Goal: Task Accomplishment & Management: Manage account settings

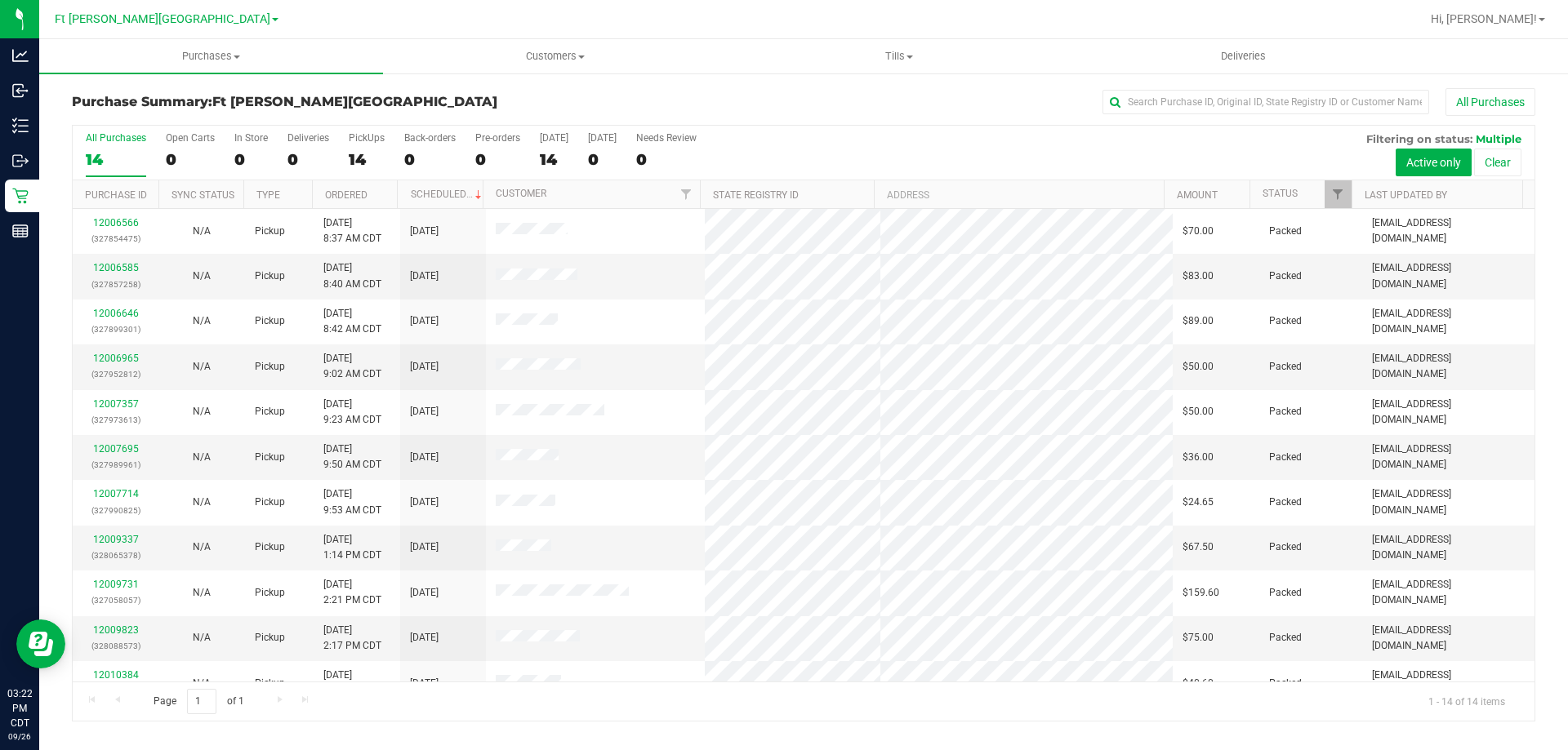
scroll to position [160, 0]
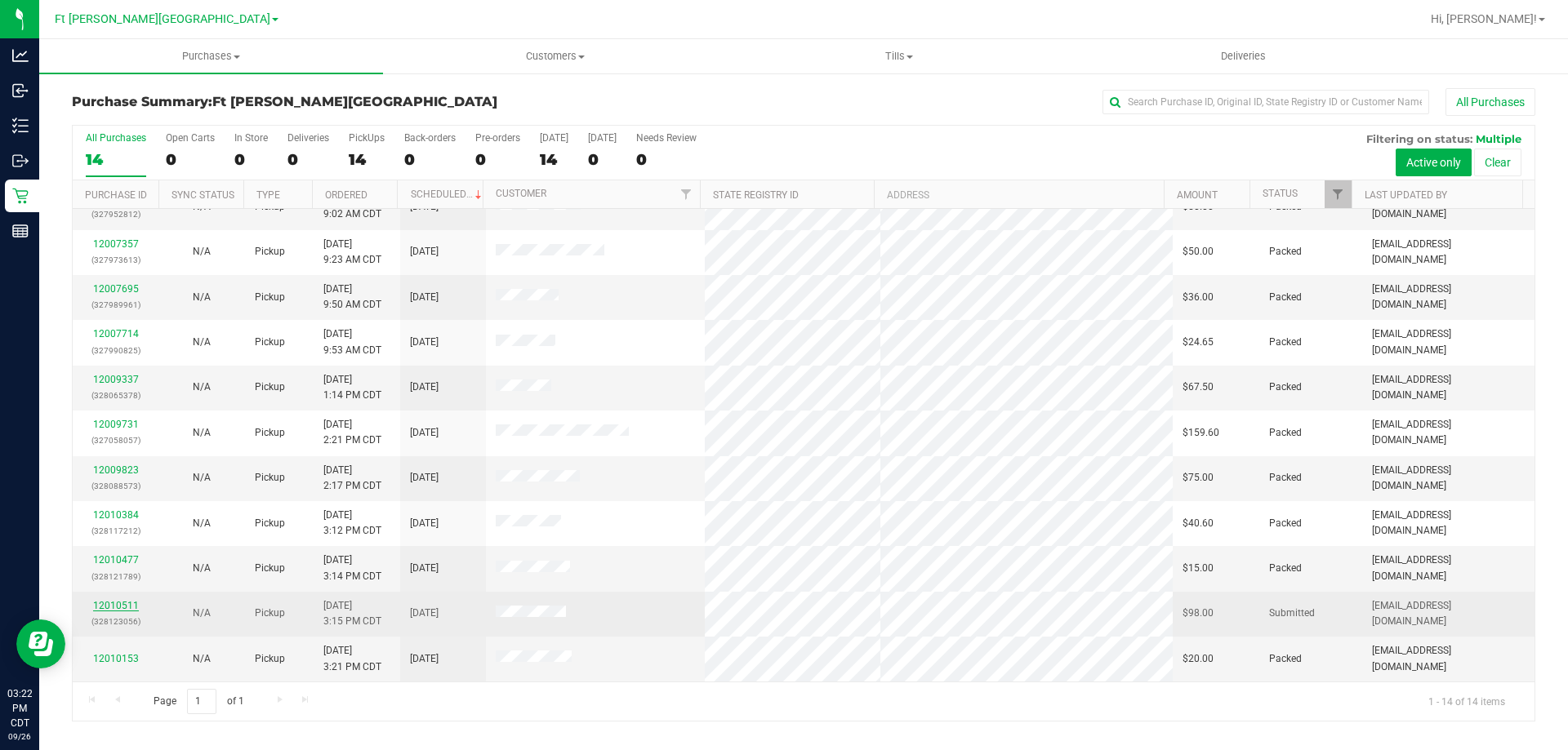
click at [119, 605] on link "12010511" at bounding box center [116, 606] width 46 height 12
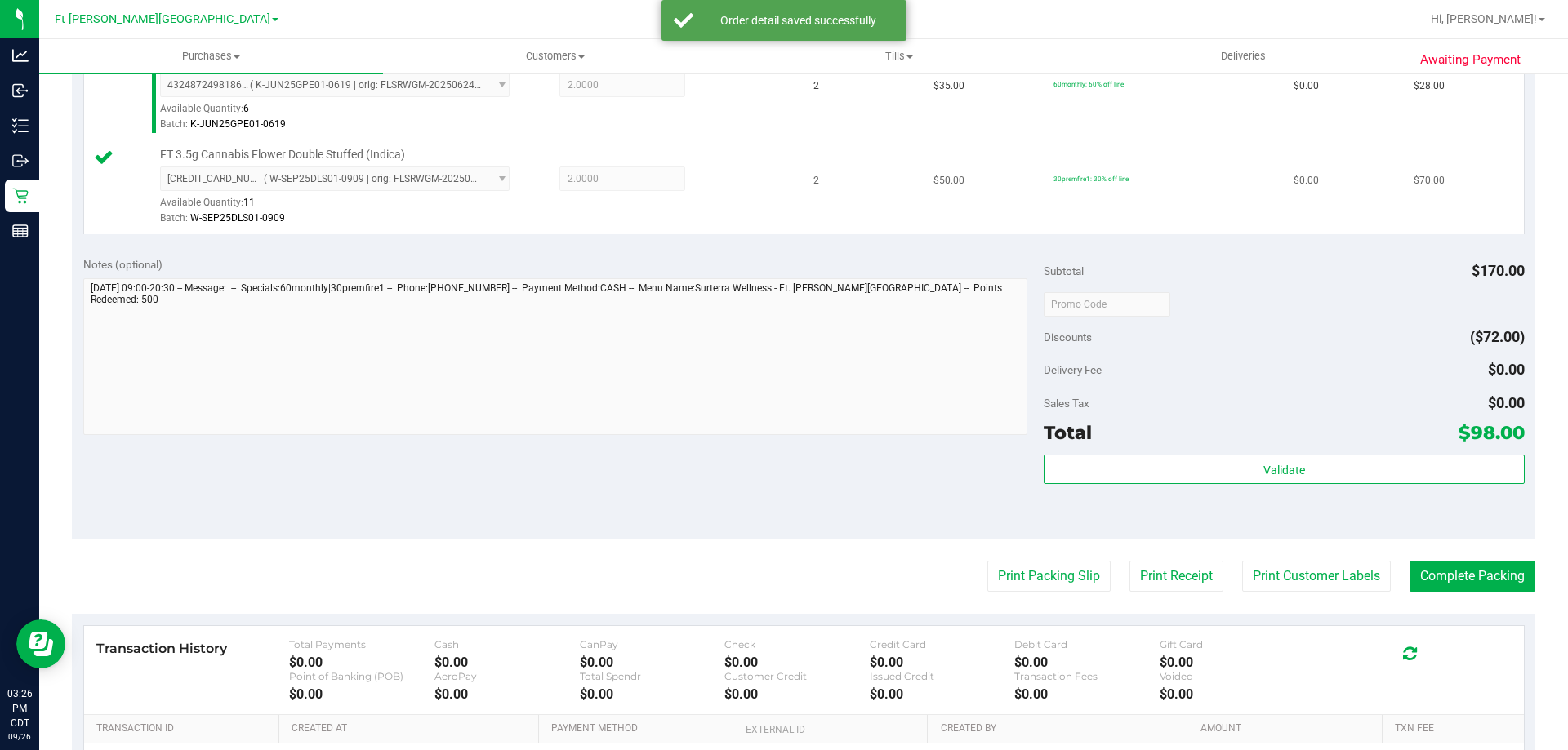
scroll to position [571, 0]
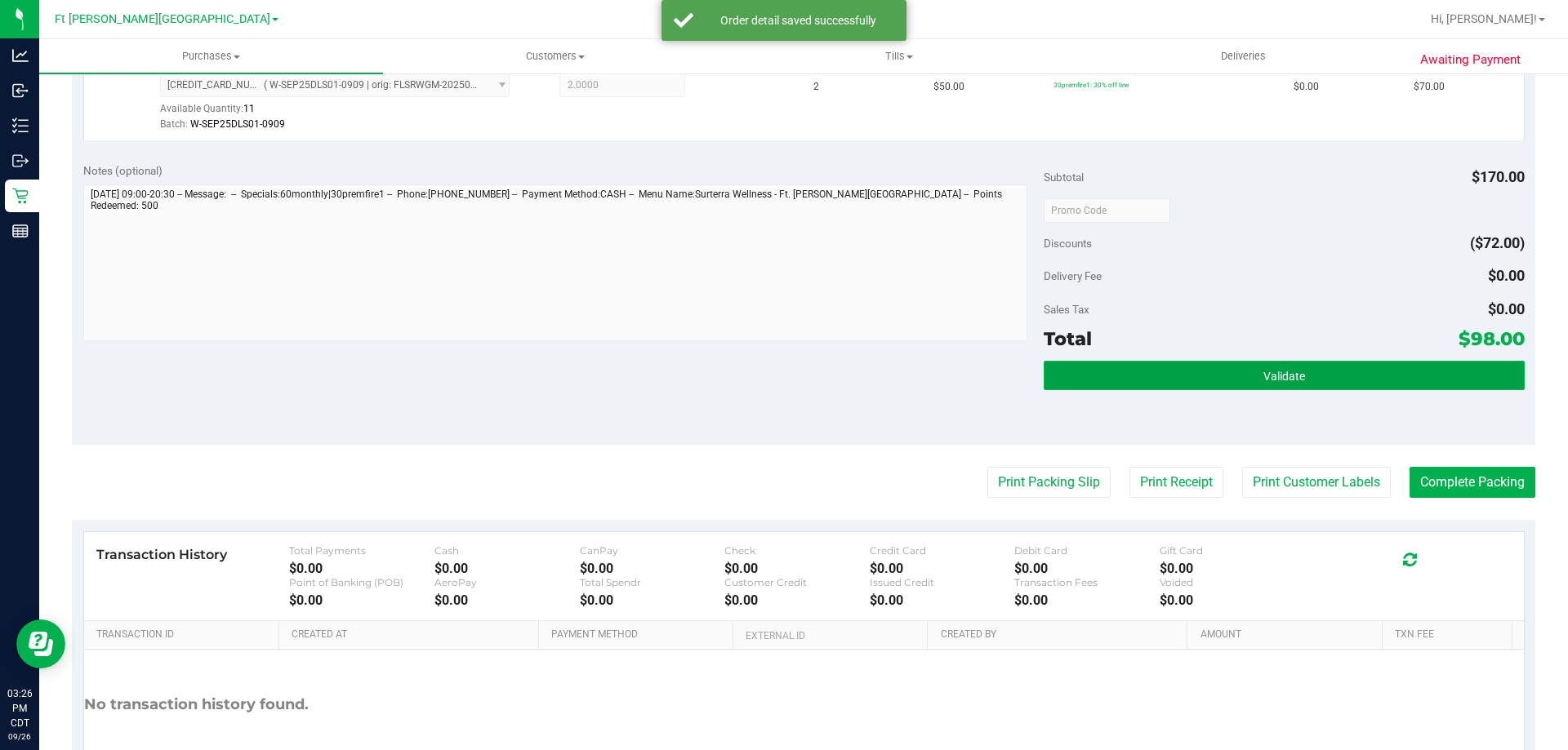
click at [1200, 376] on button "Validate" at bounding box center [1283, 376] width 480 height 30
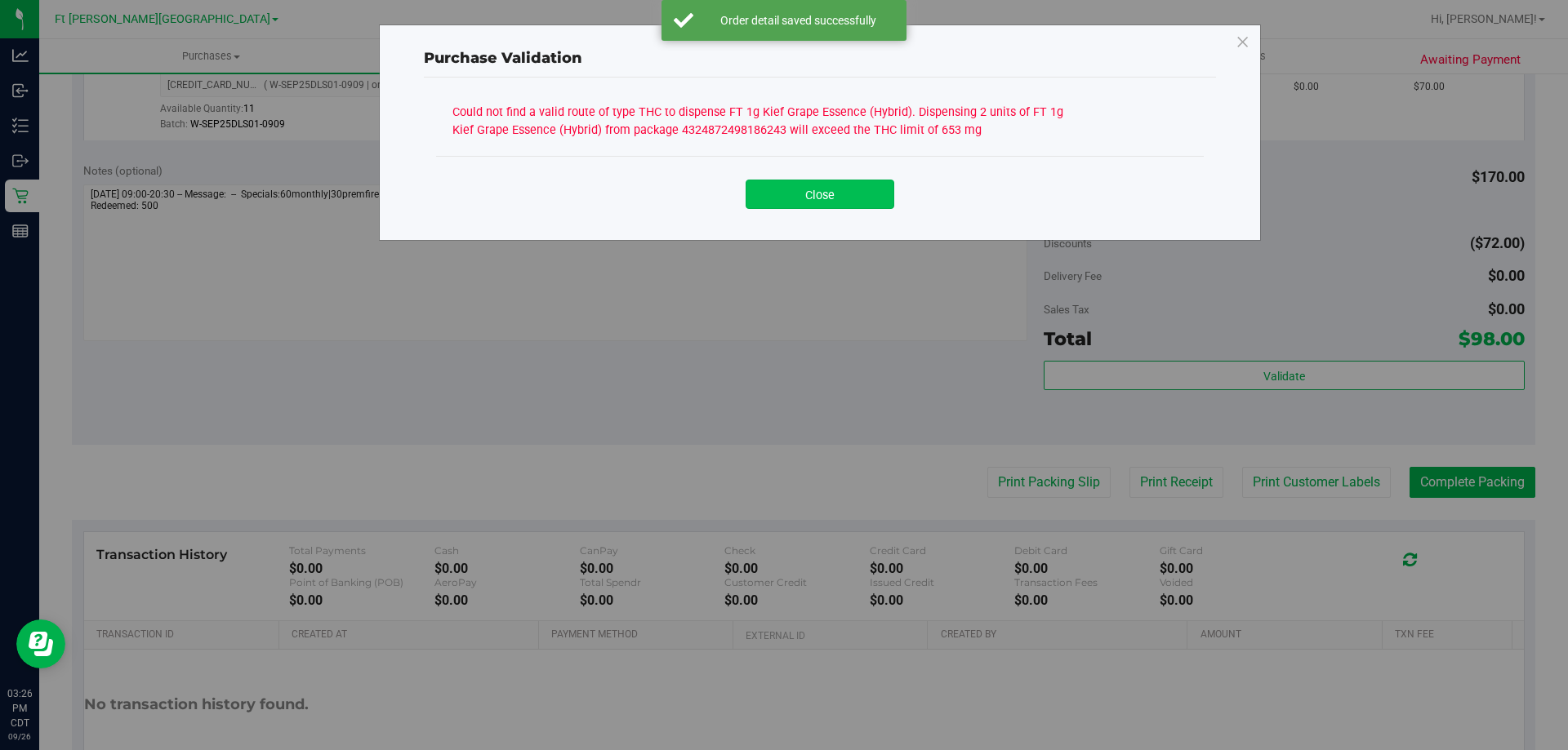
click at [837, 198] on button "Close" at bounding box center [820, 194] width 148 height 30
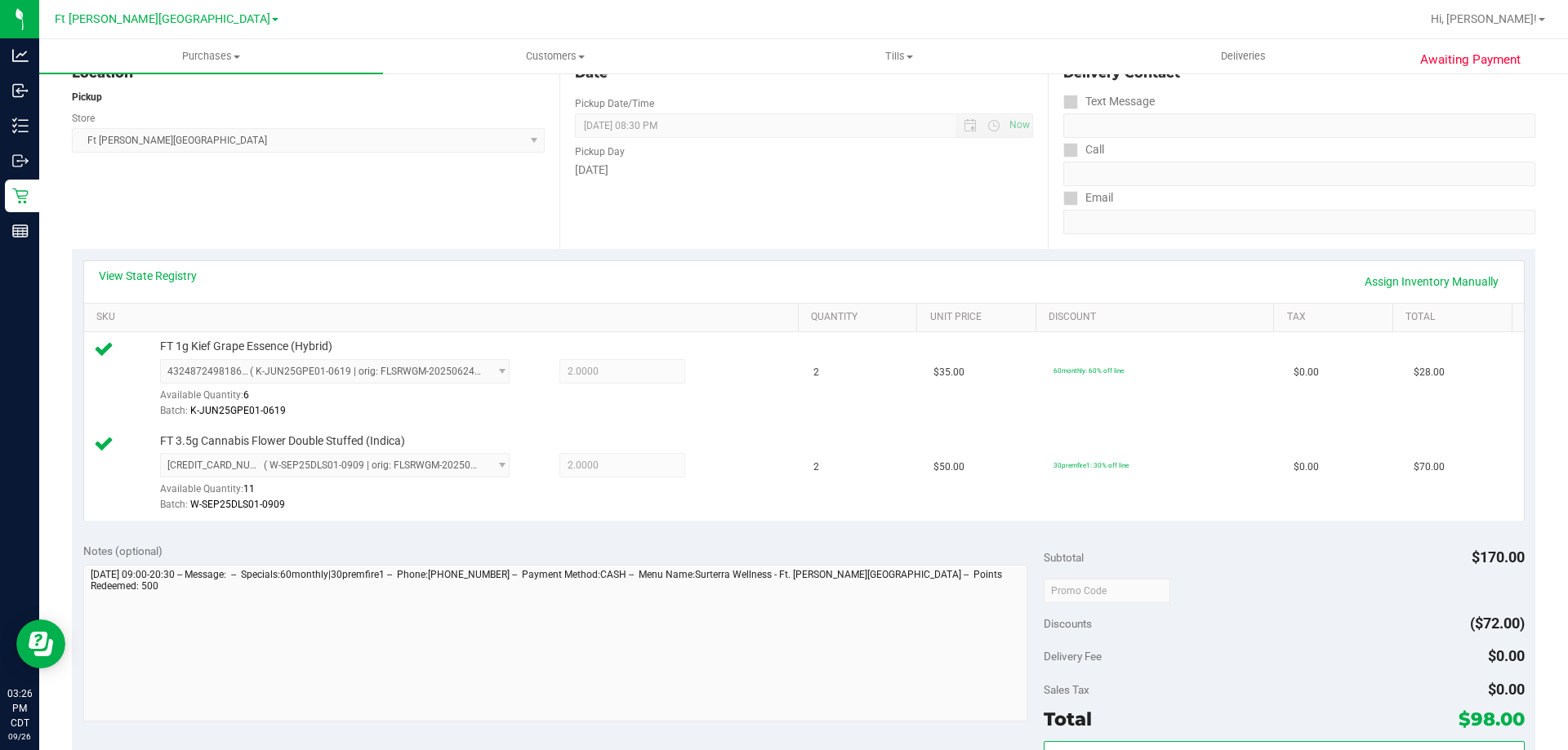
scroll to position [81, 0]
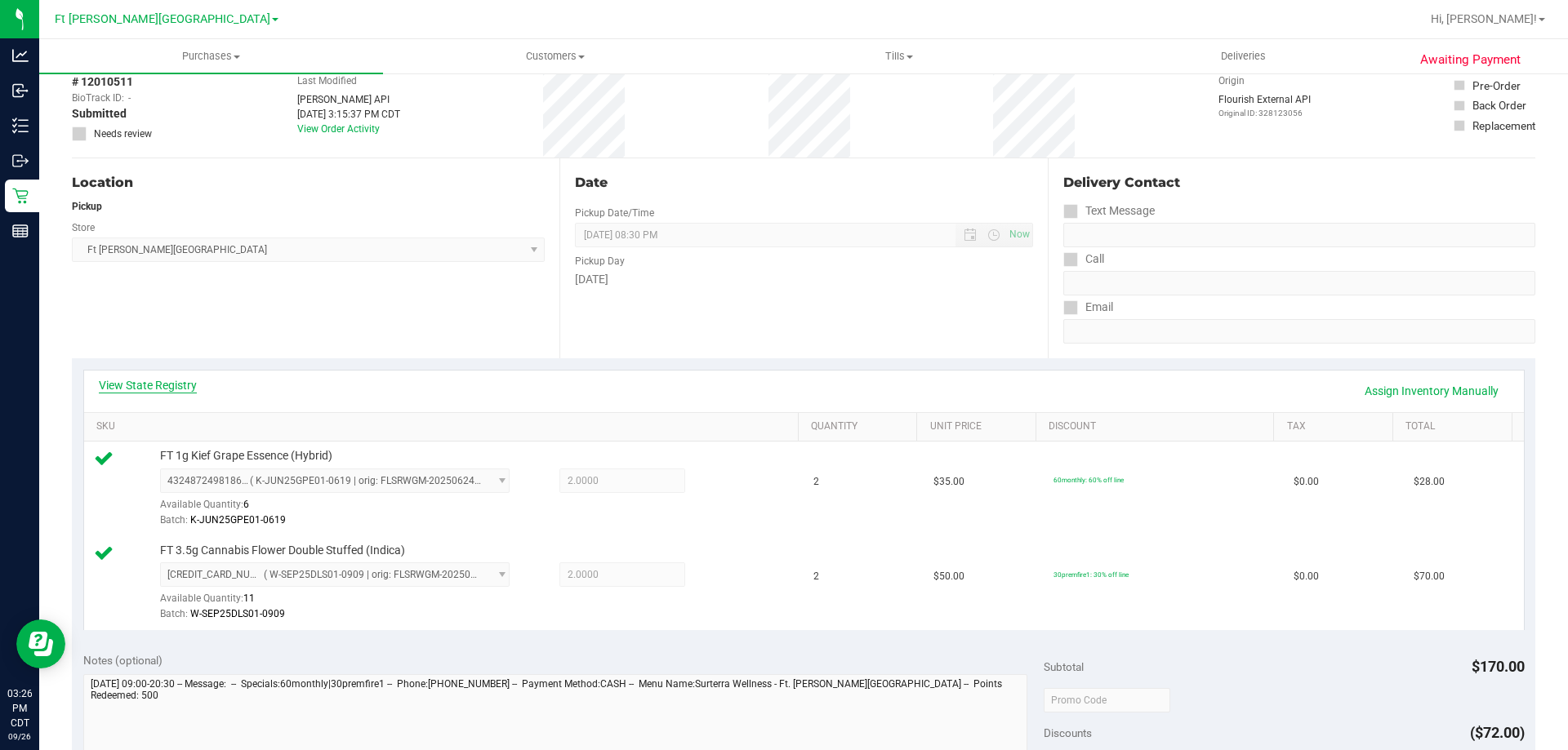
click at [179, 385] on link "View State Registry" at bounding box center [147, 385] width 98 height 16
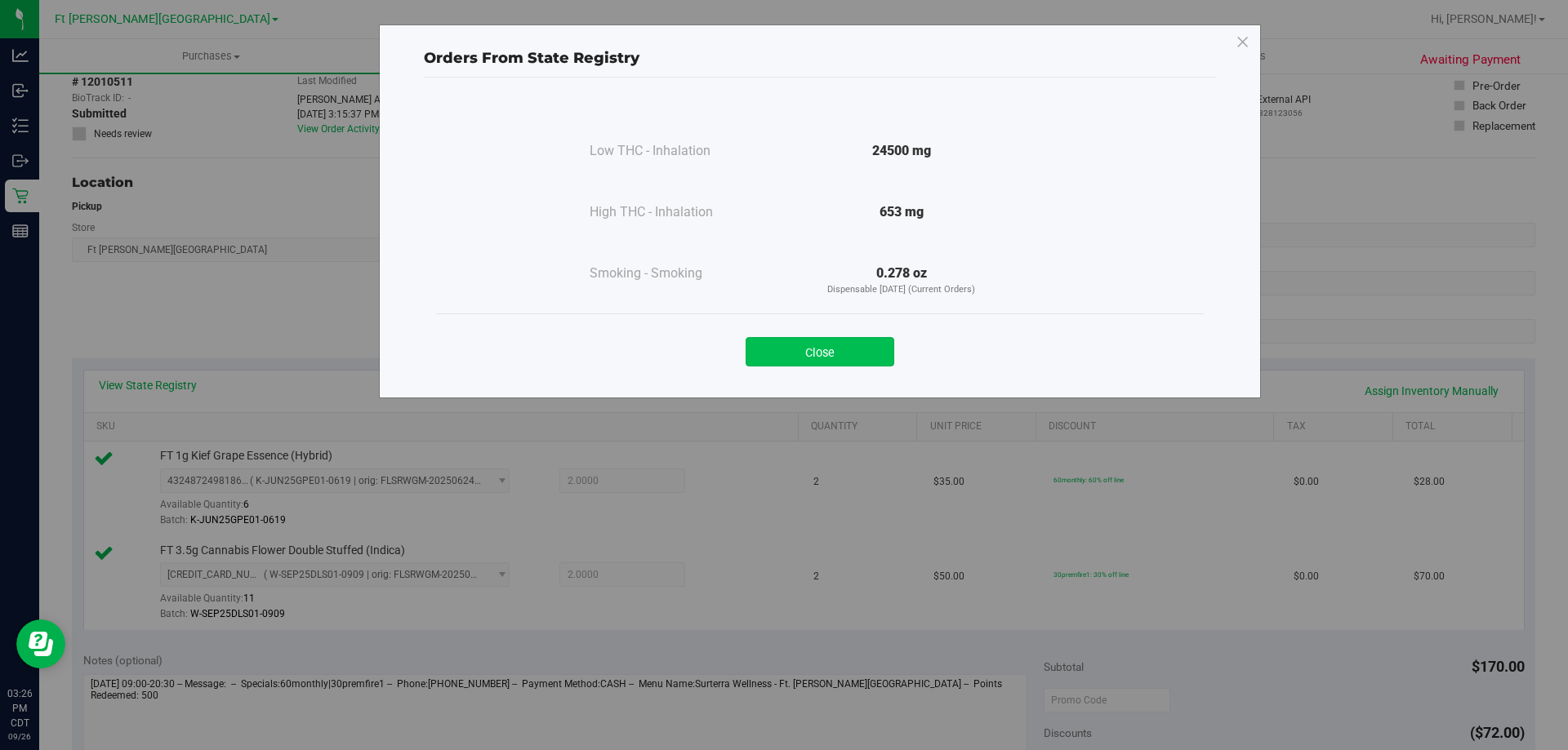
click at [775, 352] on button "Close" at bounding box center [820, 352] width 148 height 30
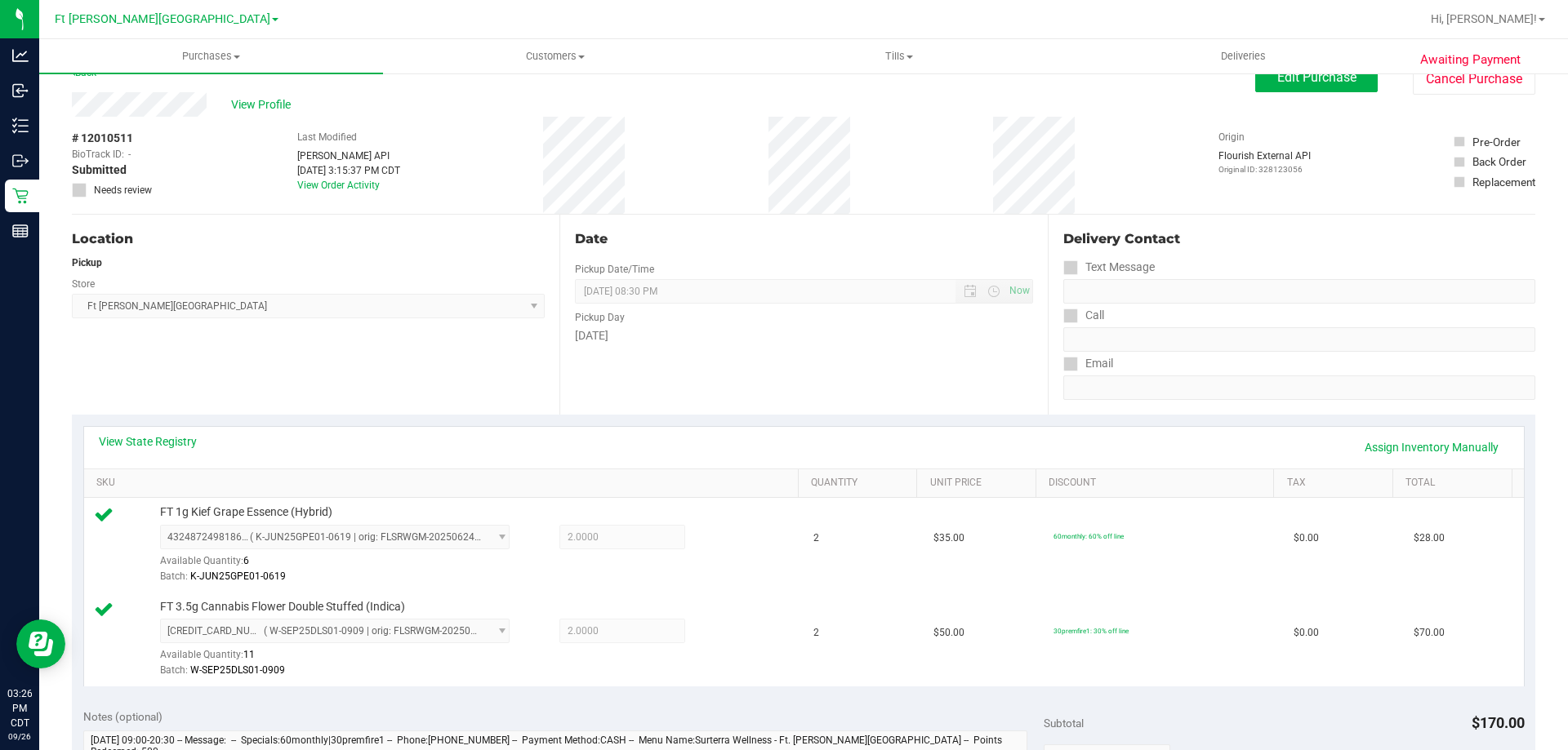
scroll to position [0, 0]
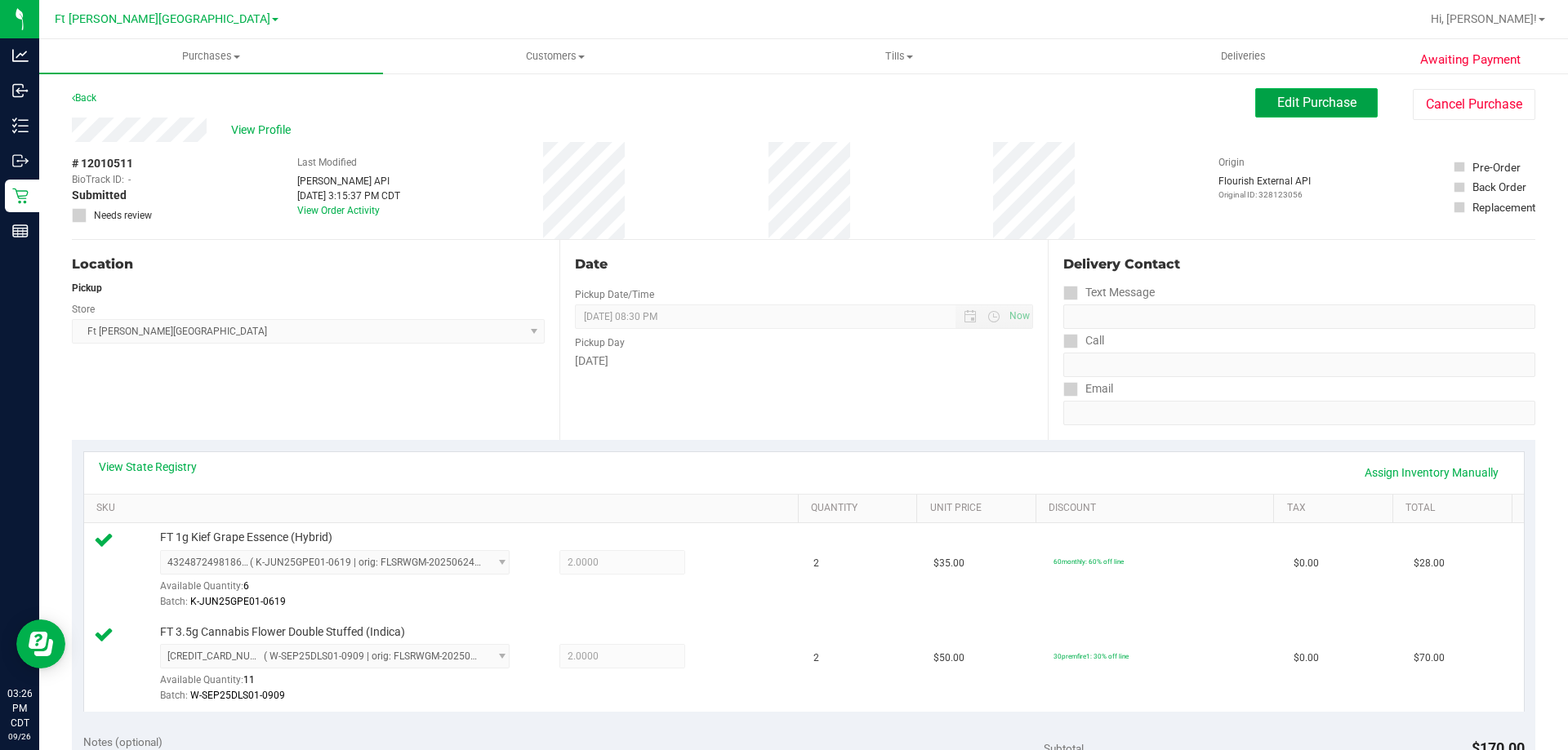
click at [1314, 100] on span "Edit Purchase" at bounding box center [1317, 103] width 79 height 16
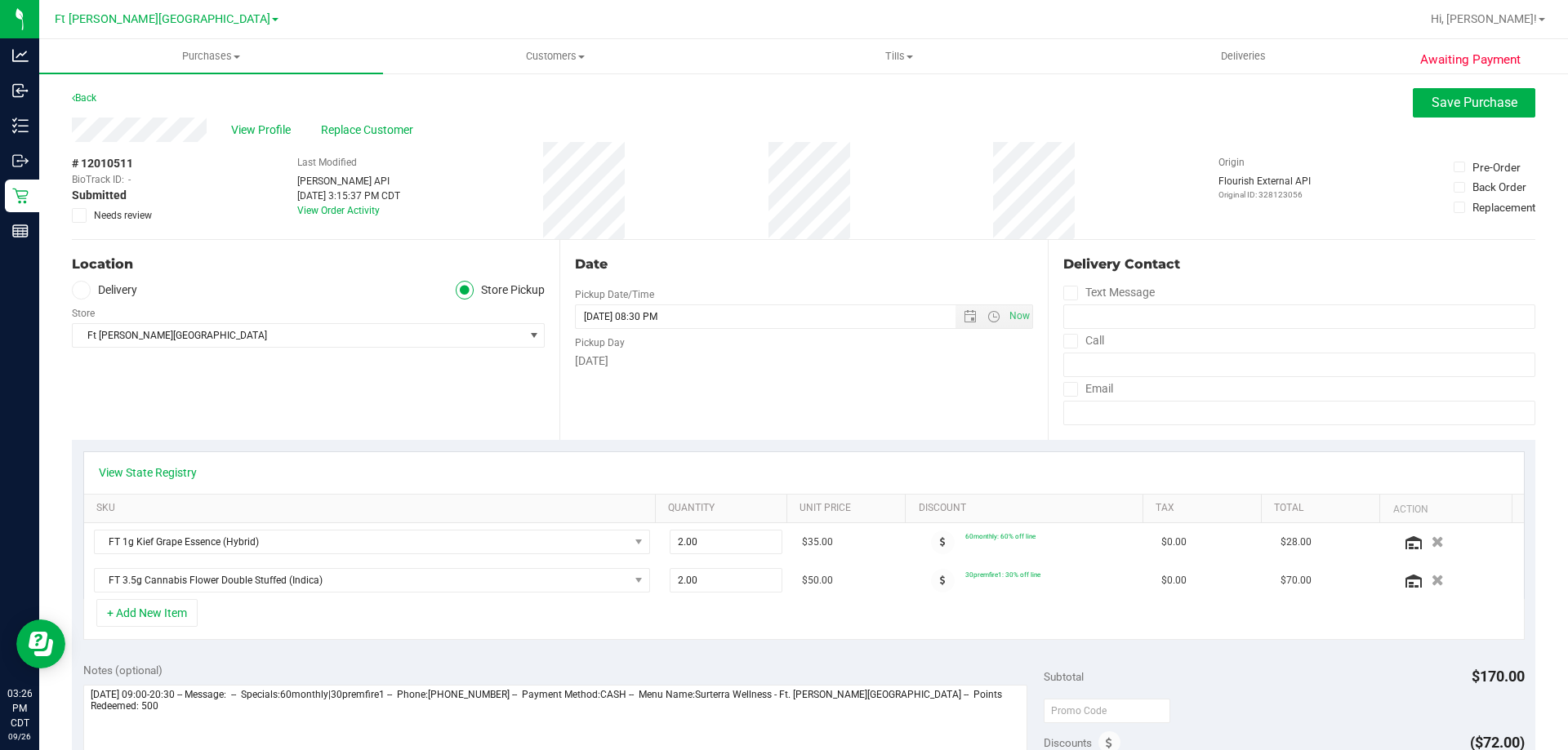
click at [78, 216] on icon at bounding box center [79, 216] width 11 height 0
click at [0, 0] on input "Needs review" at bounding box center [0, 0] width 0 height 0
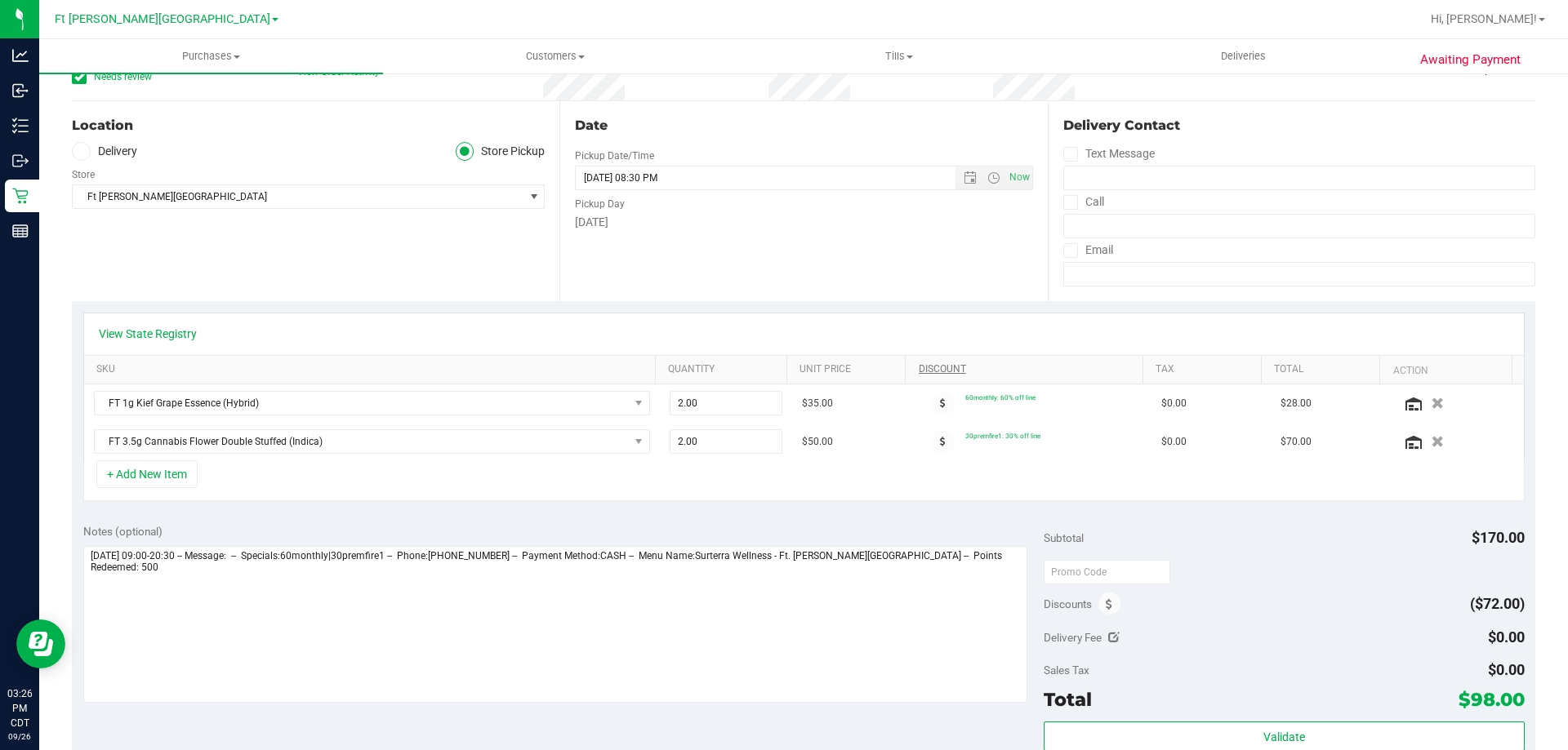
scroll to position [163, 0]
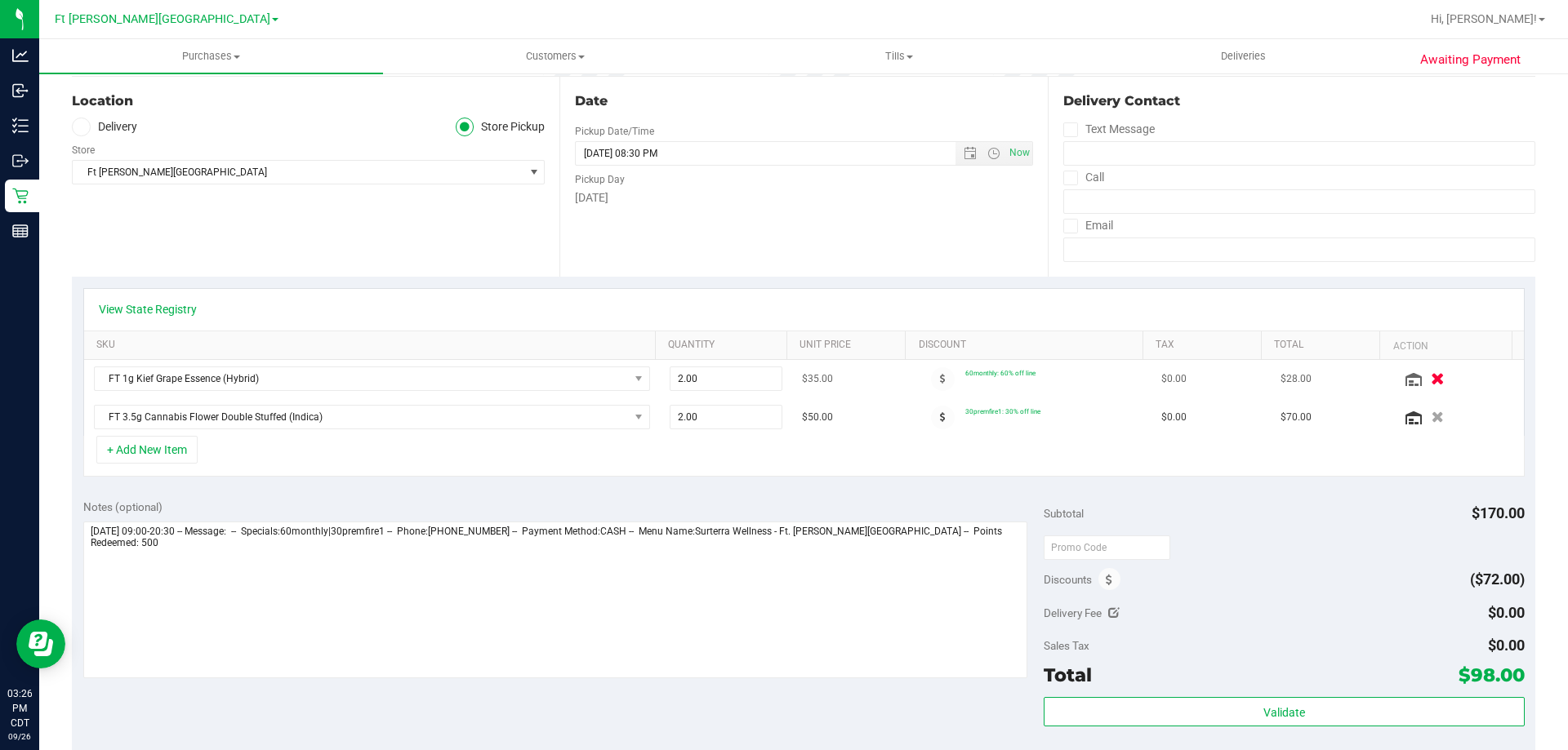
click at [1423, 382] on button "button" at bounding box center [1437, 378] width 28 height 17
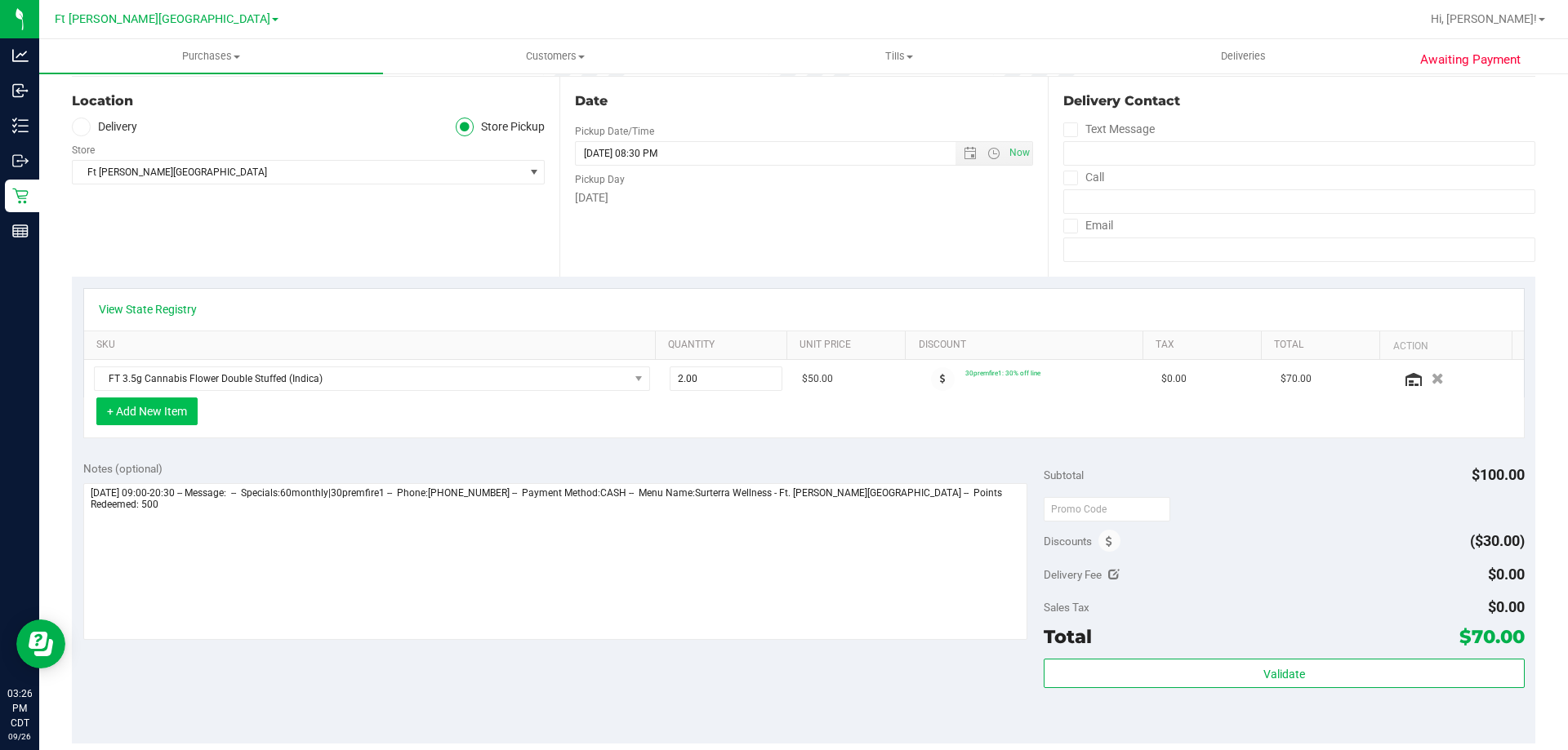
click at [159, 409] on button "+ Add New Item" at bounding box center [147, 412] width 101 height 28
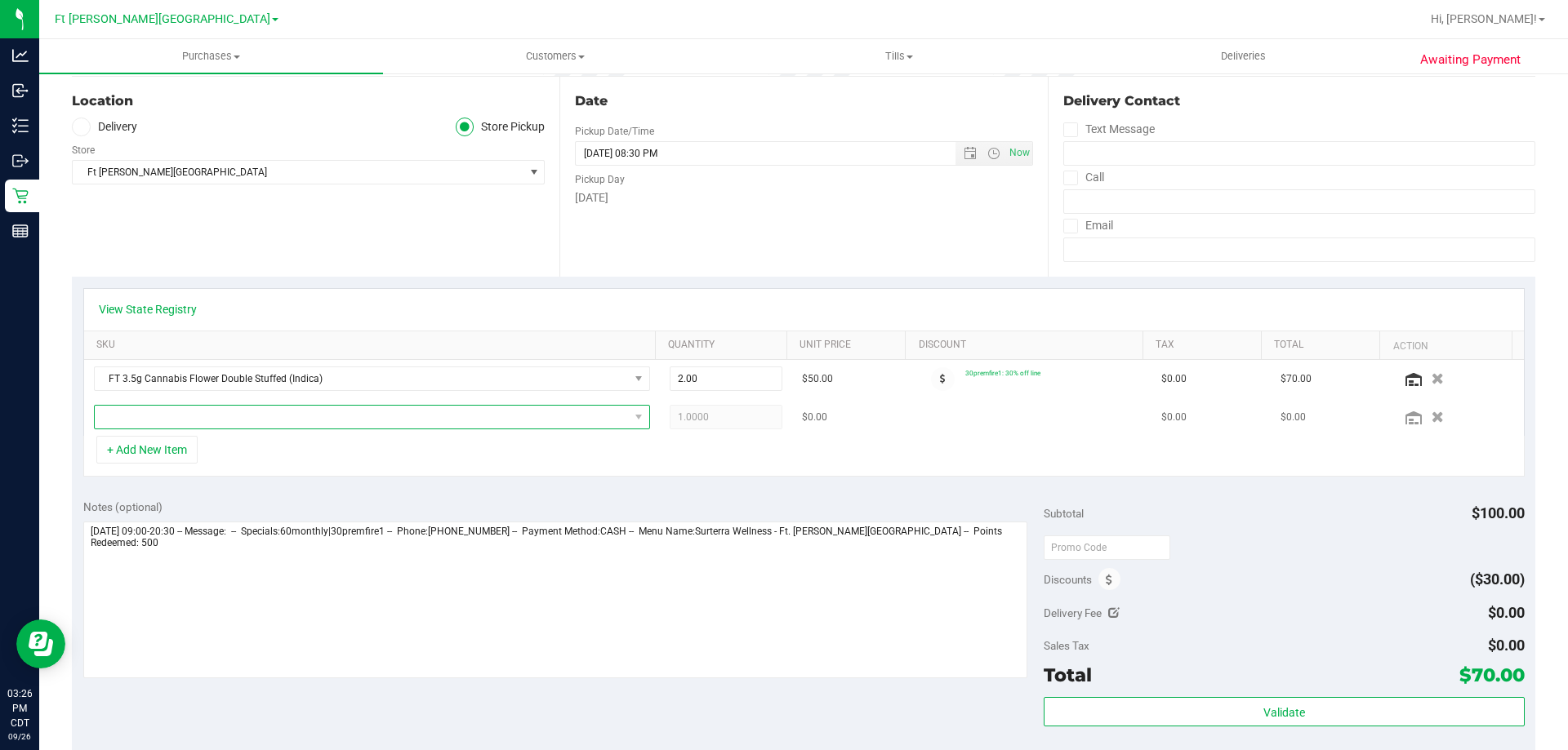
click at [174, 419] on span "NO DATA FOUND" at bounding box center [362, 417] width 535 height 23
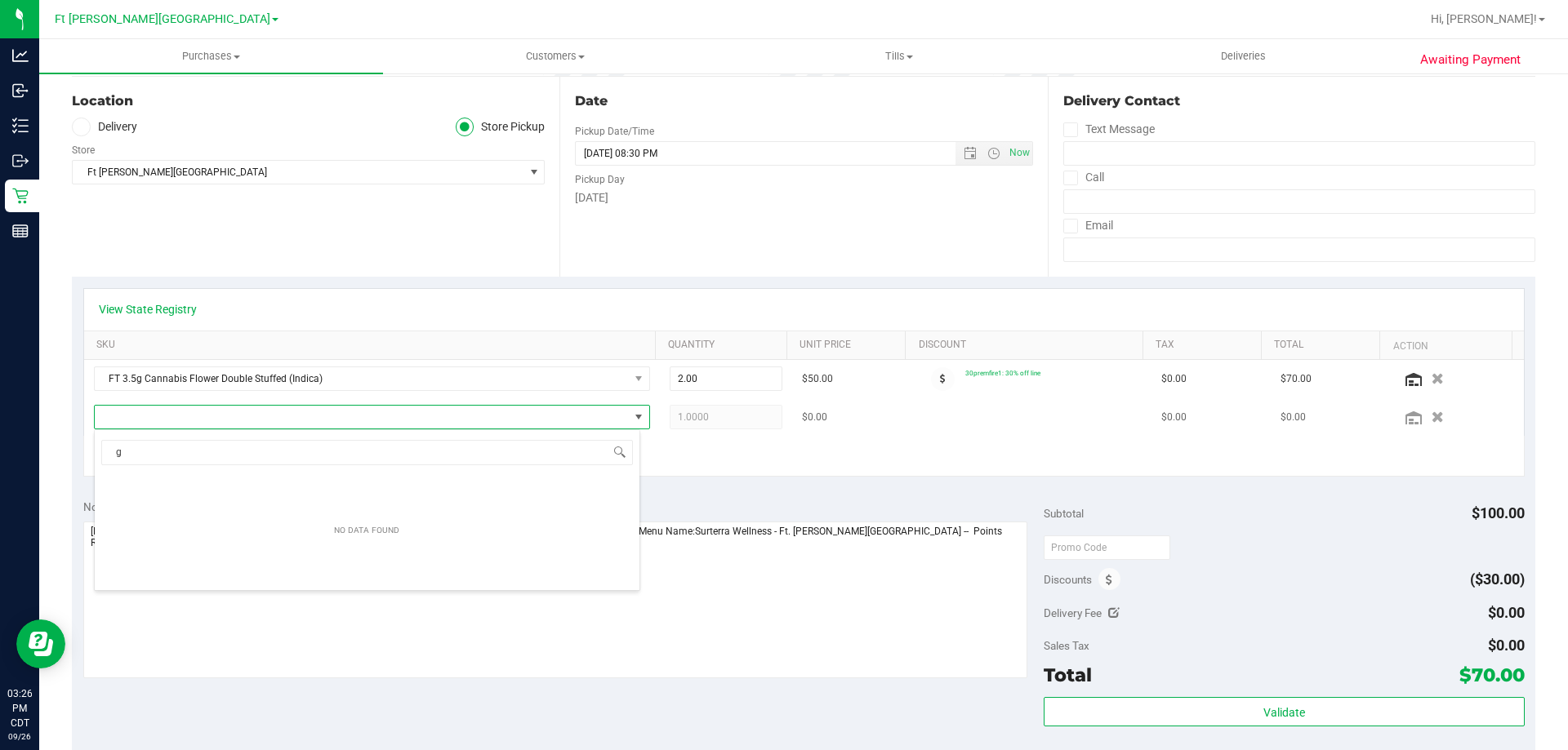
scroll to position [25, 541]
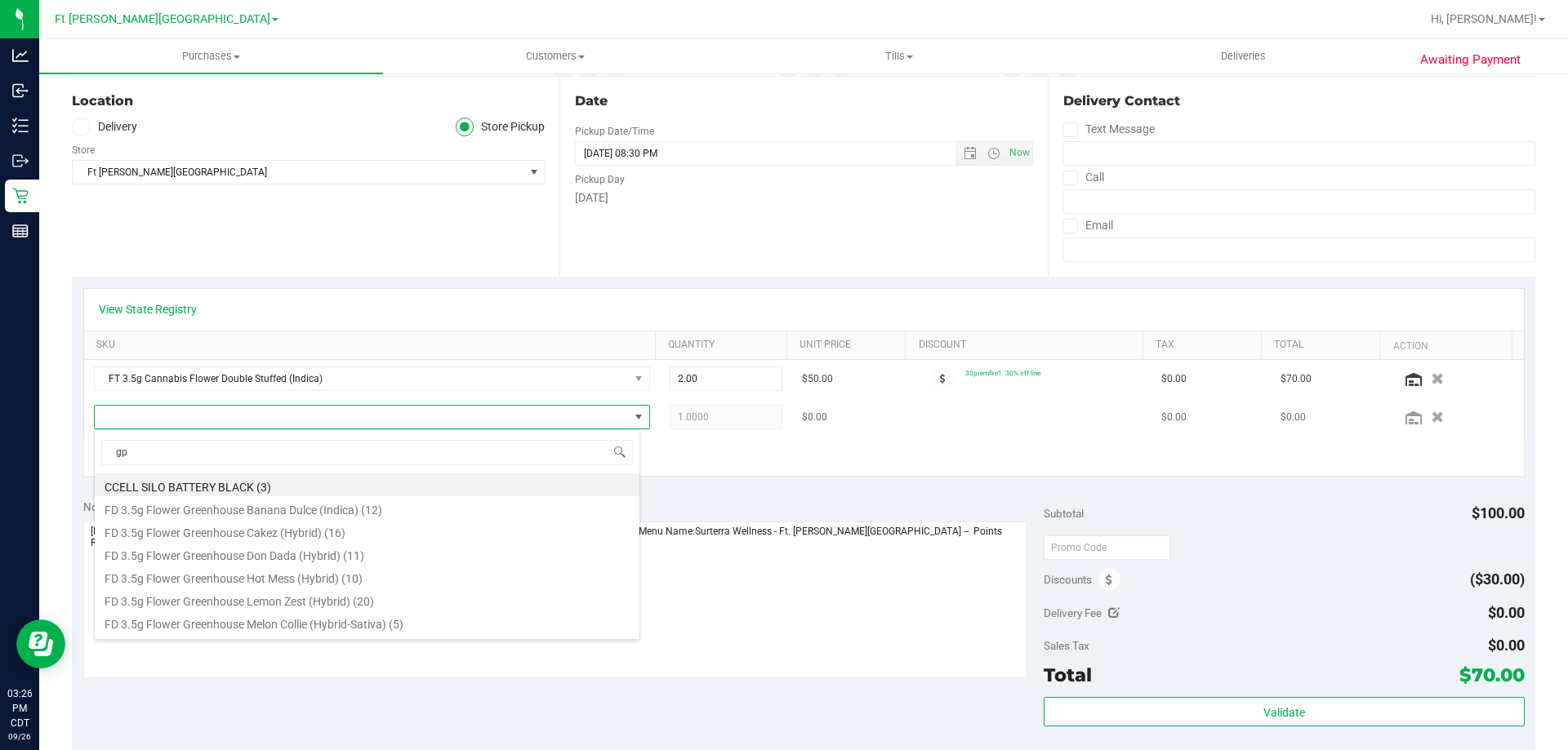
type input "gpe"
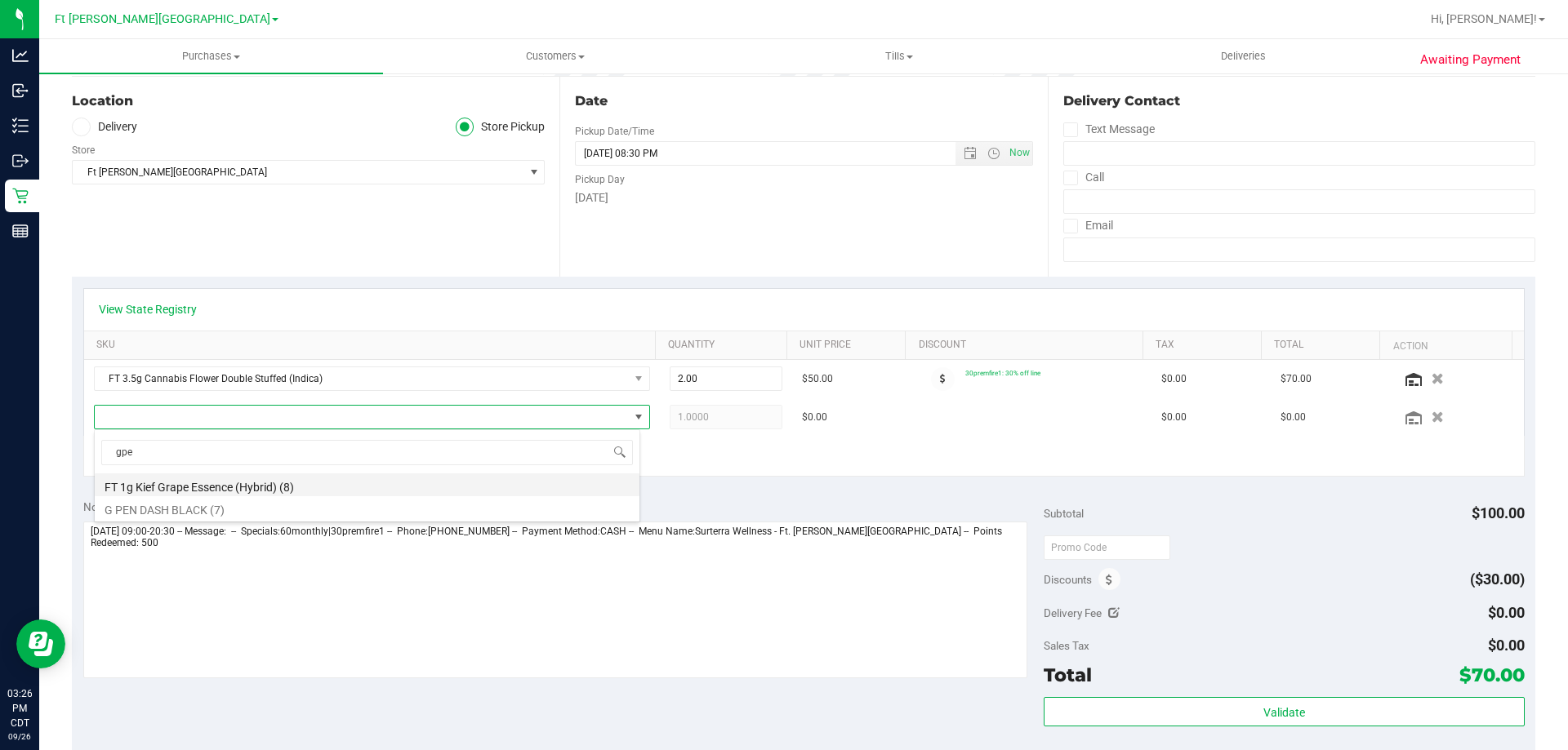
click at [268, 487] on li "FT 1g Kief Grape Essence (Hybrid) (8)" at bounding box center [367, 484] width 544 height 23
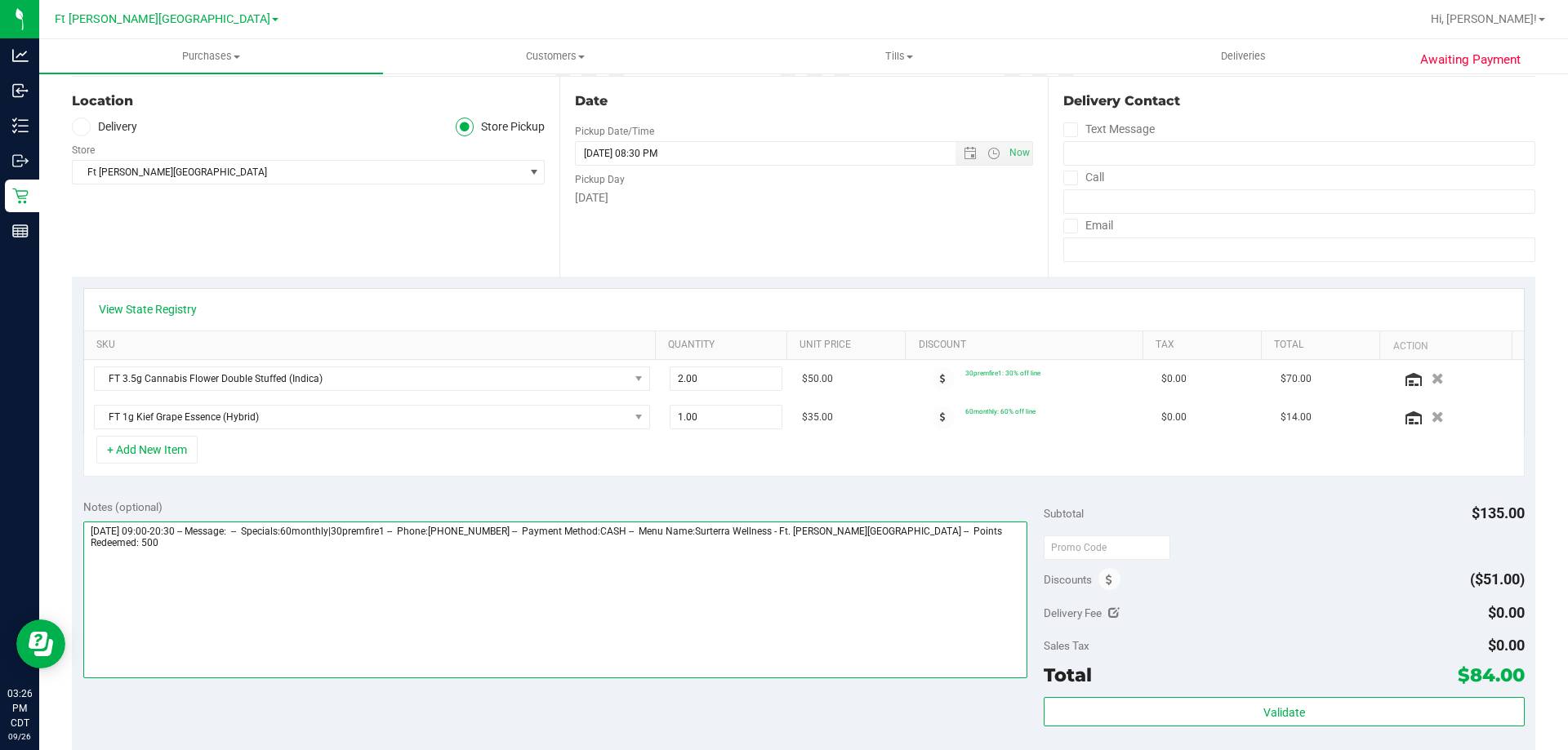
click at [989, 535] on textarea at bounding box center [555, 600] width 945 height 156
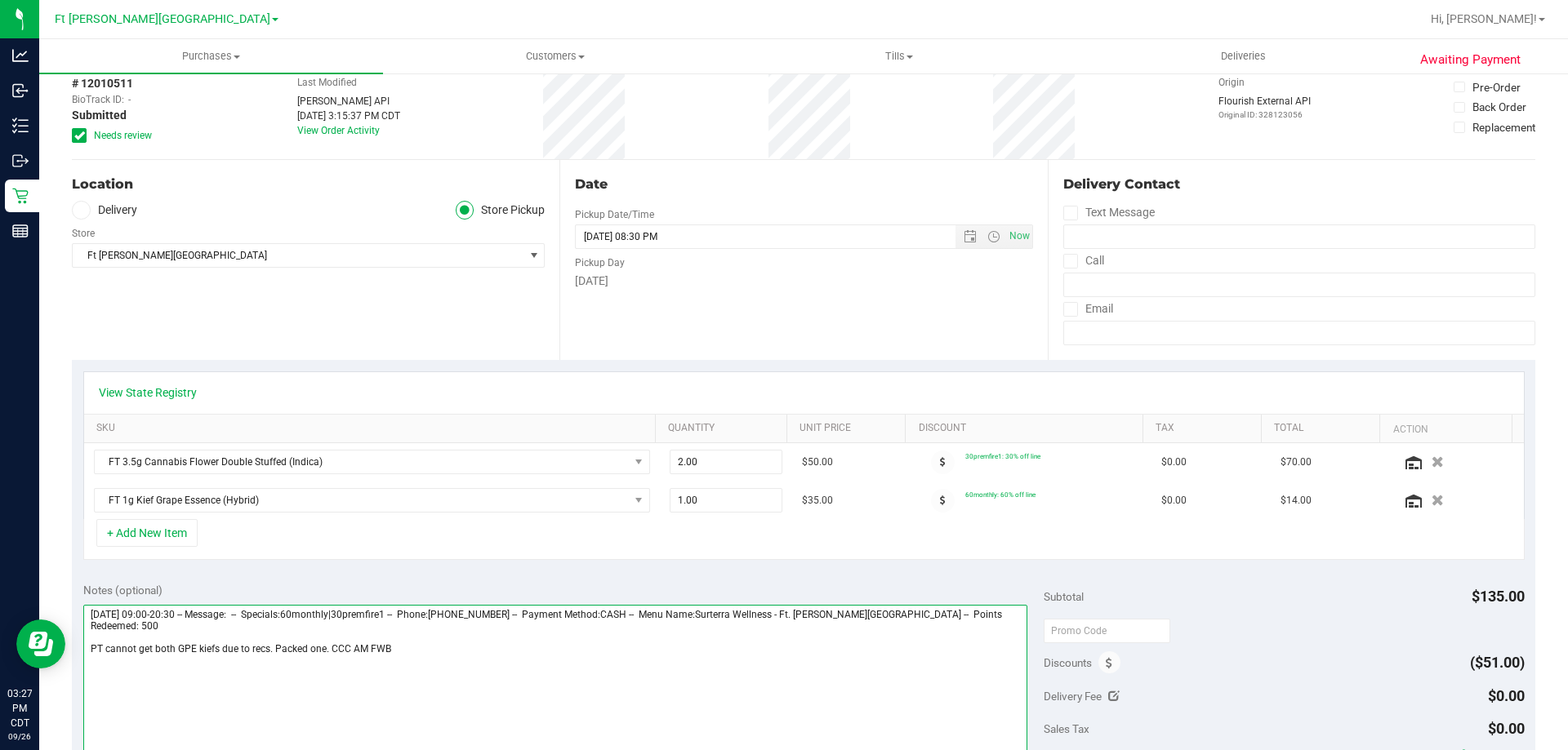
scroll to position [0, 0]
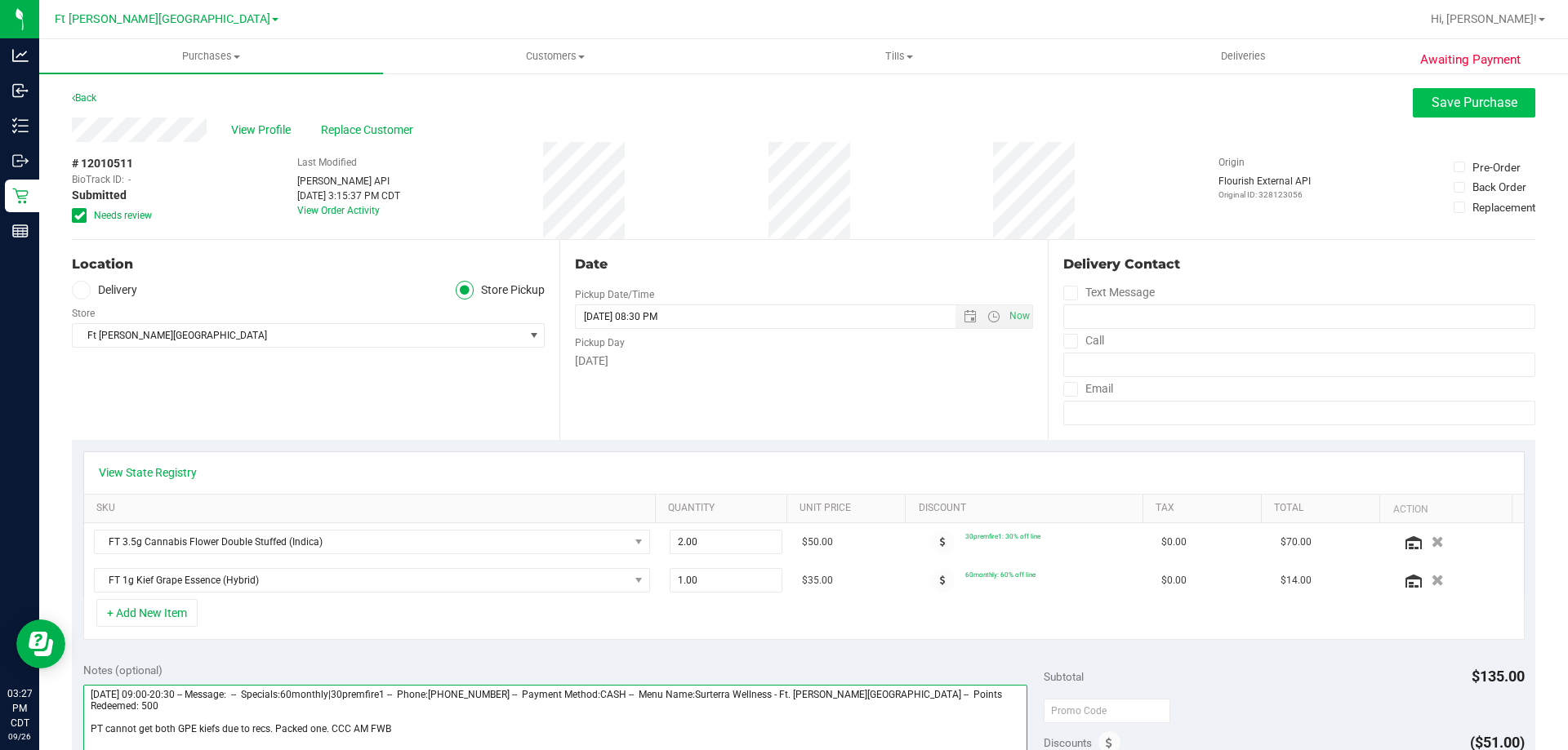
type textarea "Friday 09/26/2025 09:00-20:30 -- Message: -- Specials:60monthly|30premfire1 -- …"
click at [1425, 111] on button "Save Purchase" at bounding box center [1474, 103] width 123 height 30
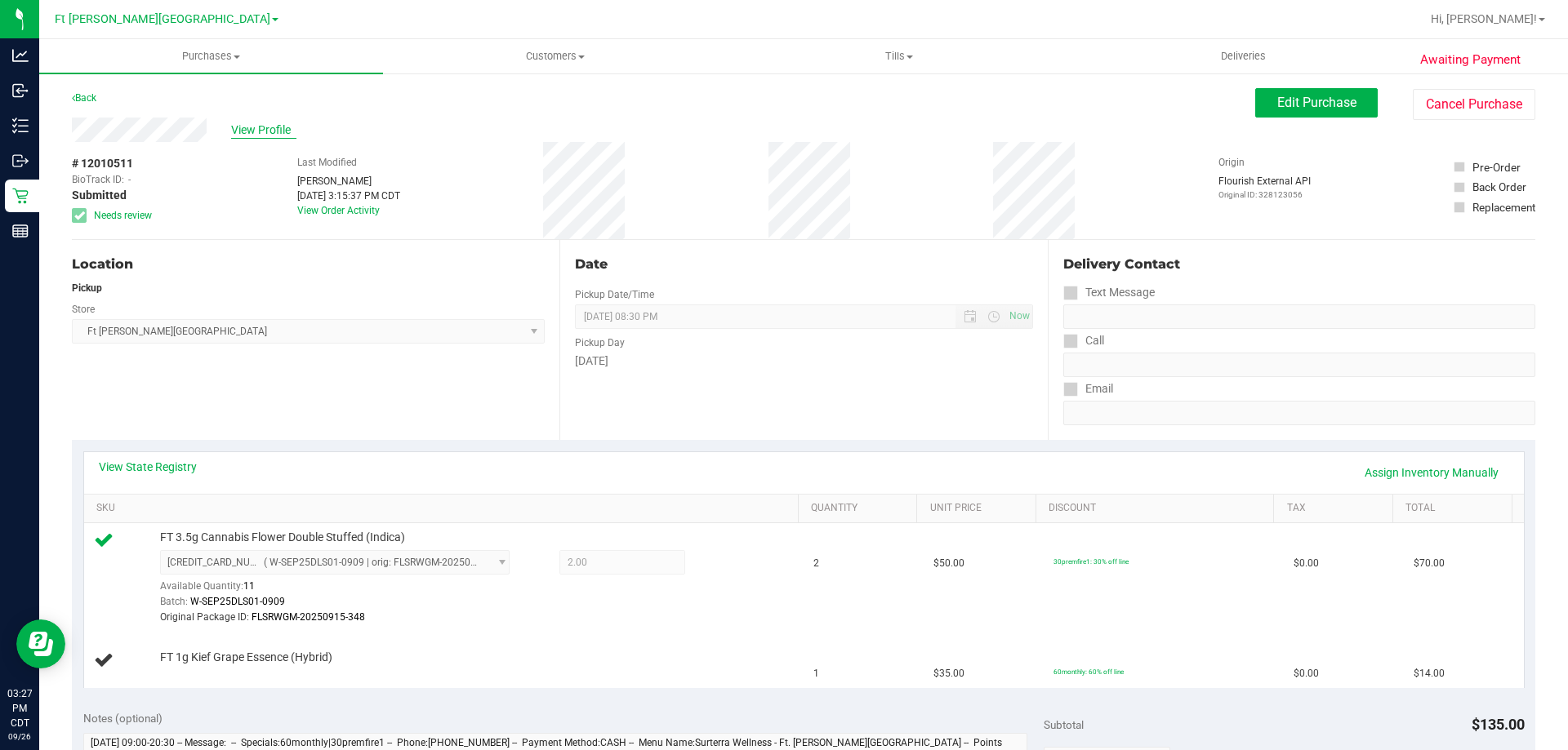
click at [255, 129] on span "View Profile" at bounding box center [263, 130] width 65 height 17
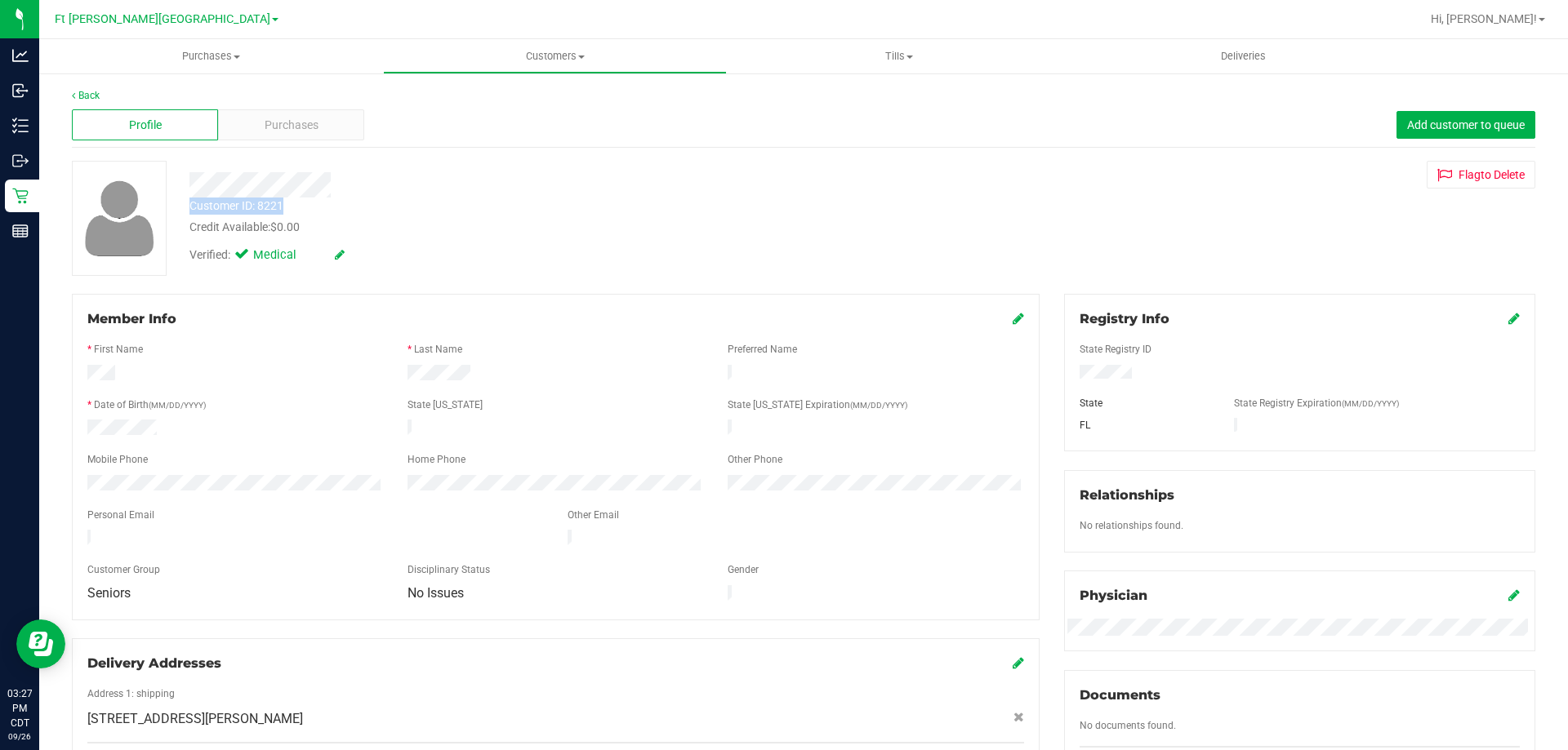
drag, startPoint x: 187, startPoint y: 210, endPoint x: 297, endPoint y: 209, distance: 110.0
click at [297, 209] on div "Customer ID: 8221 Credit Available: $0.00" at bounding box center [549, 217] width 744 height 39
copy div "Customer ID: 8221"
click at [313, 128] on span "Purchases" at bounding box center [291, 125] width 53 height 17
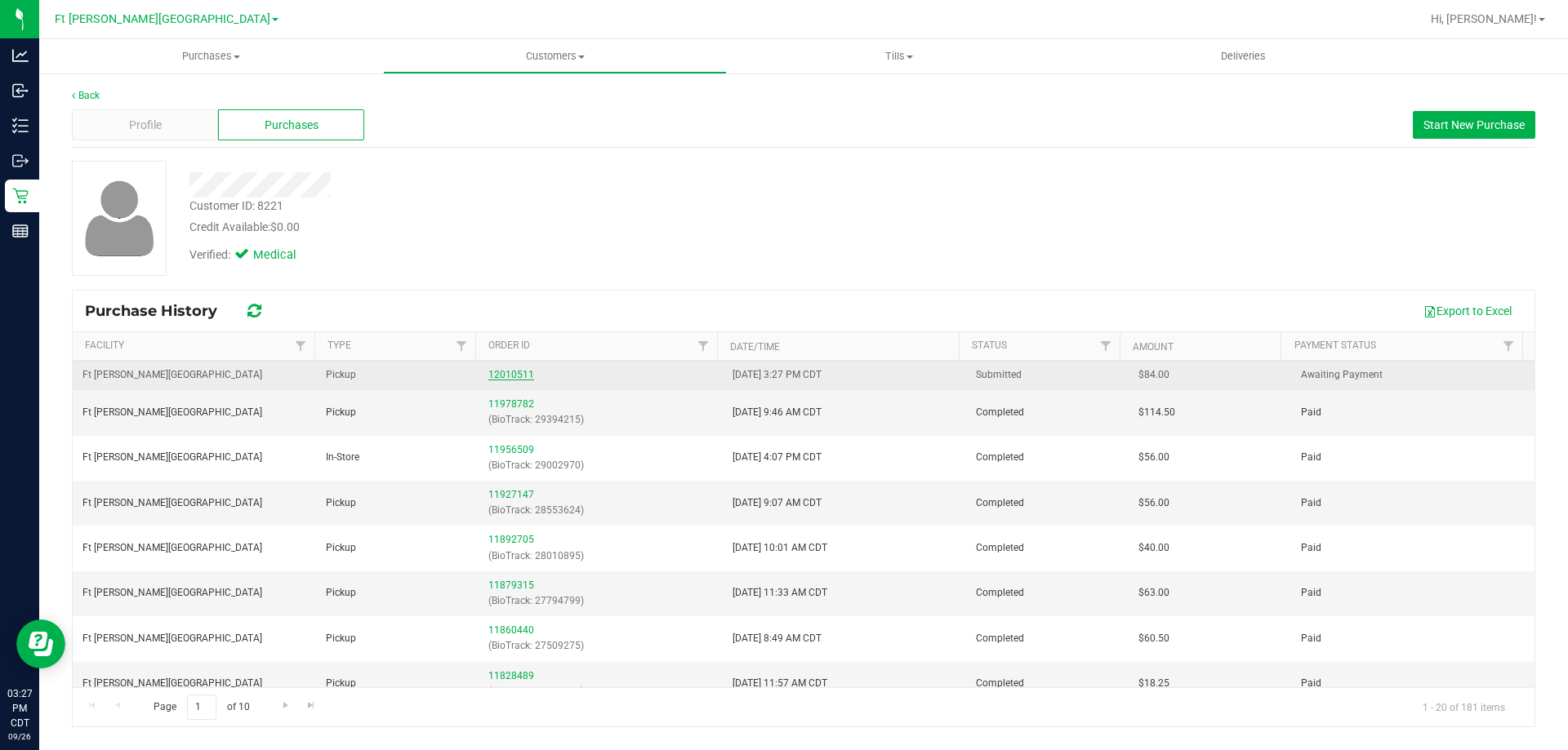
click at [508, 374] on link "12010511" at bounding box center [511, 375] width 46 height 12
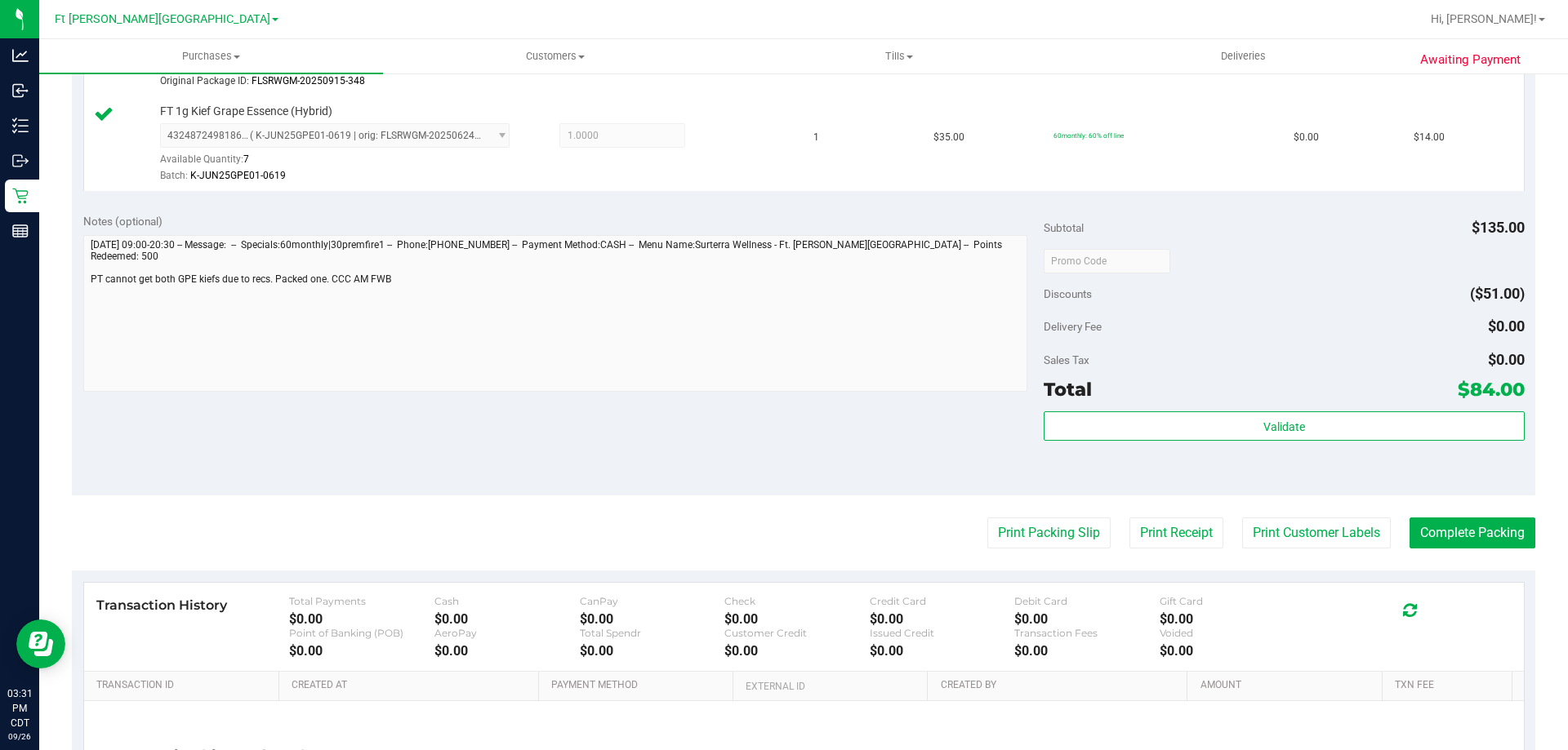
scroll to position [571, 0]
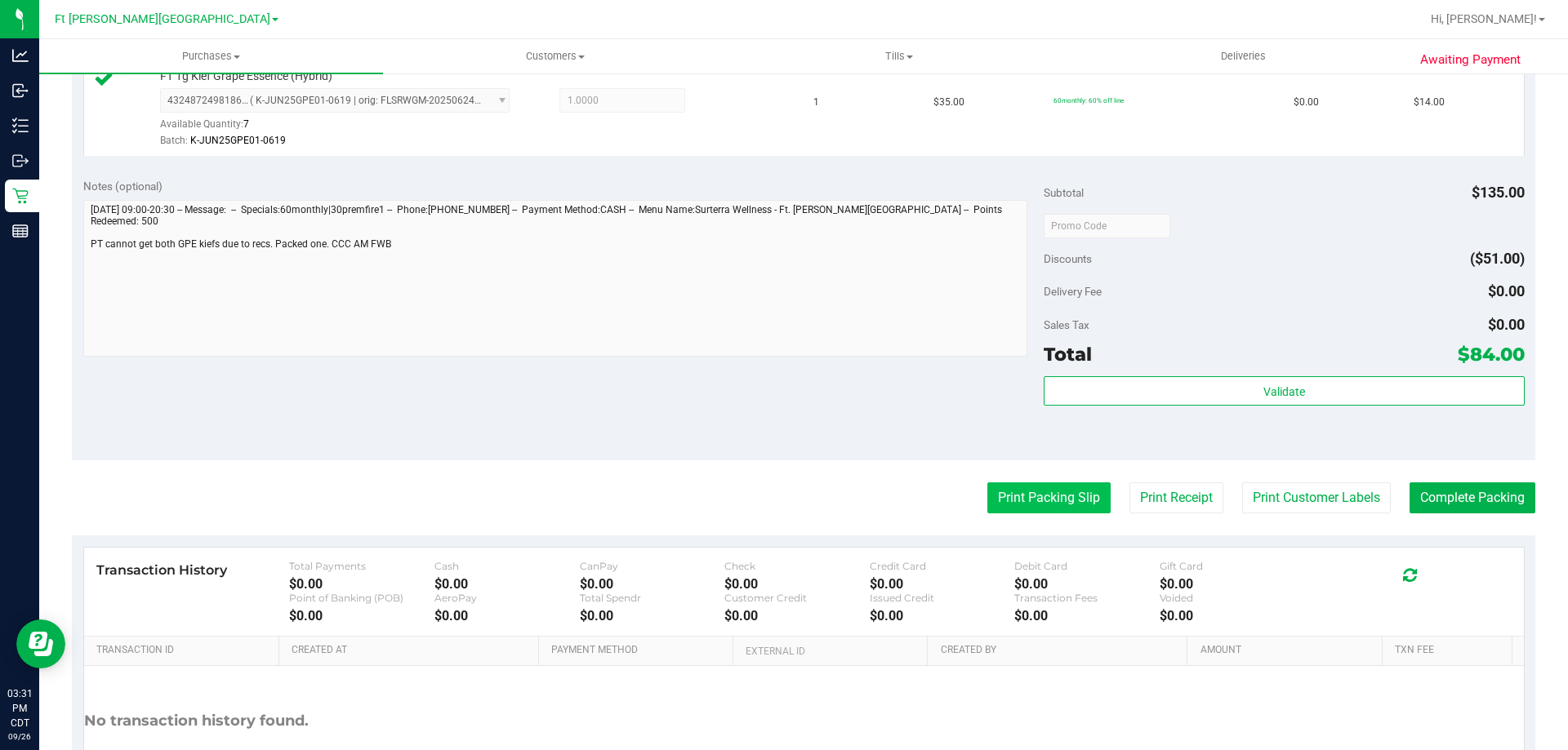
click at [1057, 503] on button "Print Packing Slip" at bounding box center [1048, 498] width 124 height 31
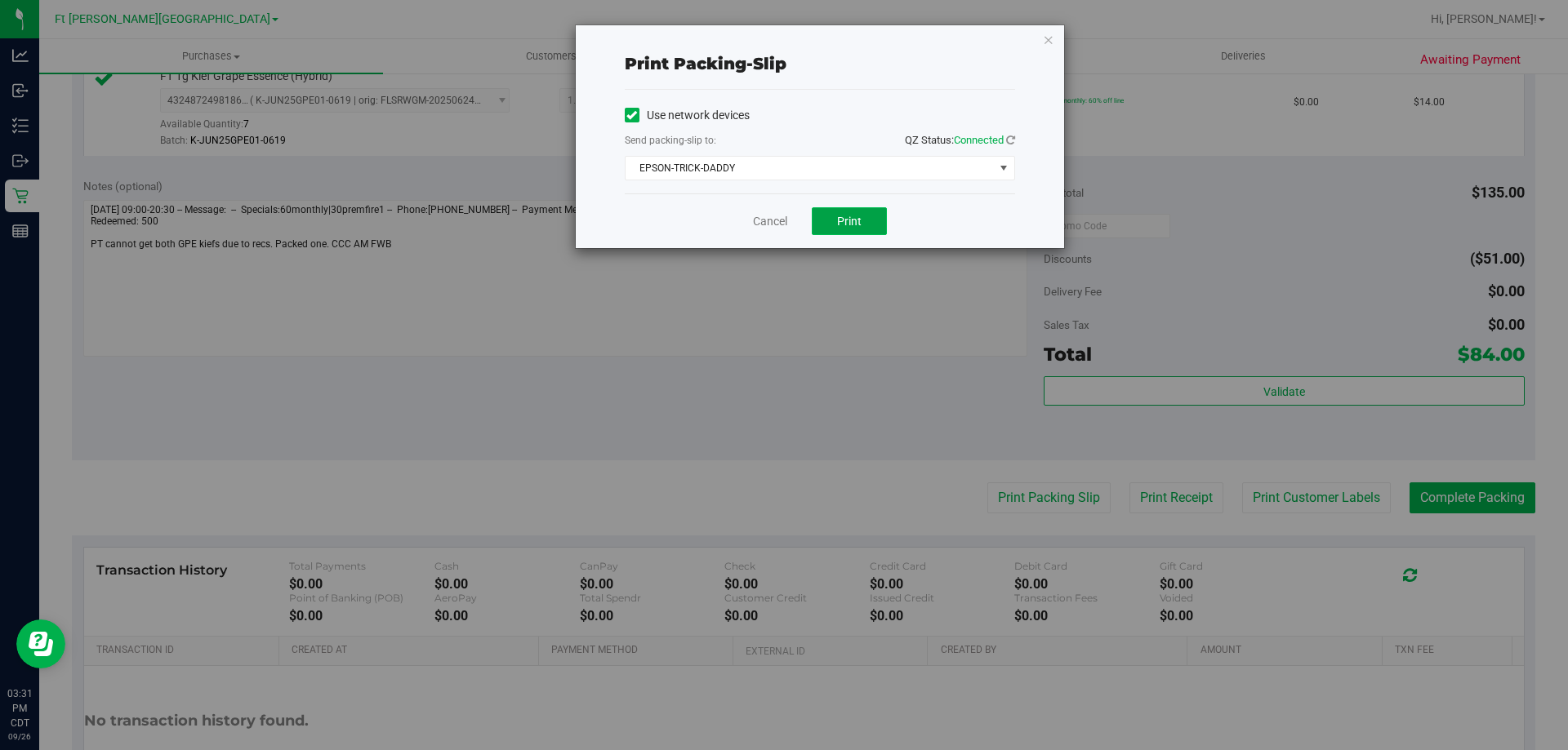
click at [844, 223] on span "Print" at bounding box center [849, 221] width 25 height 13
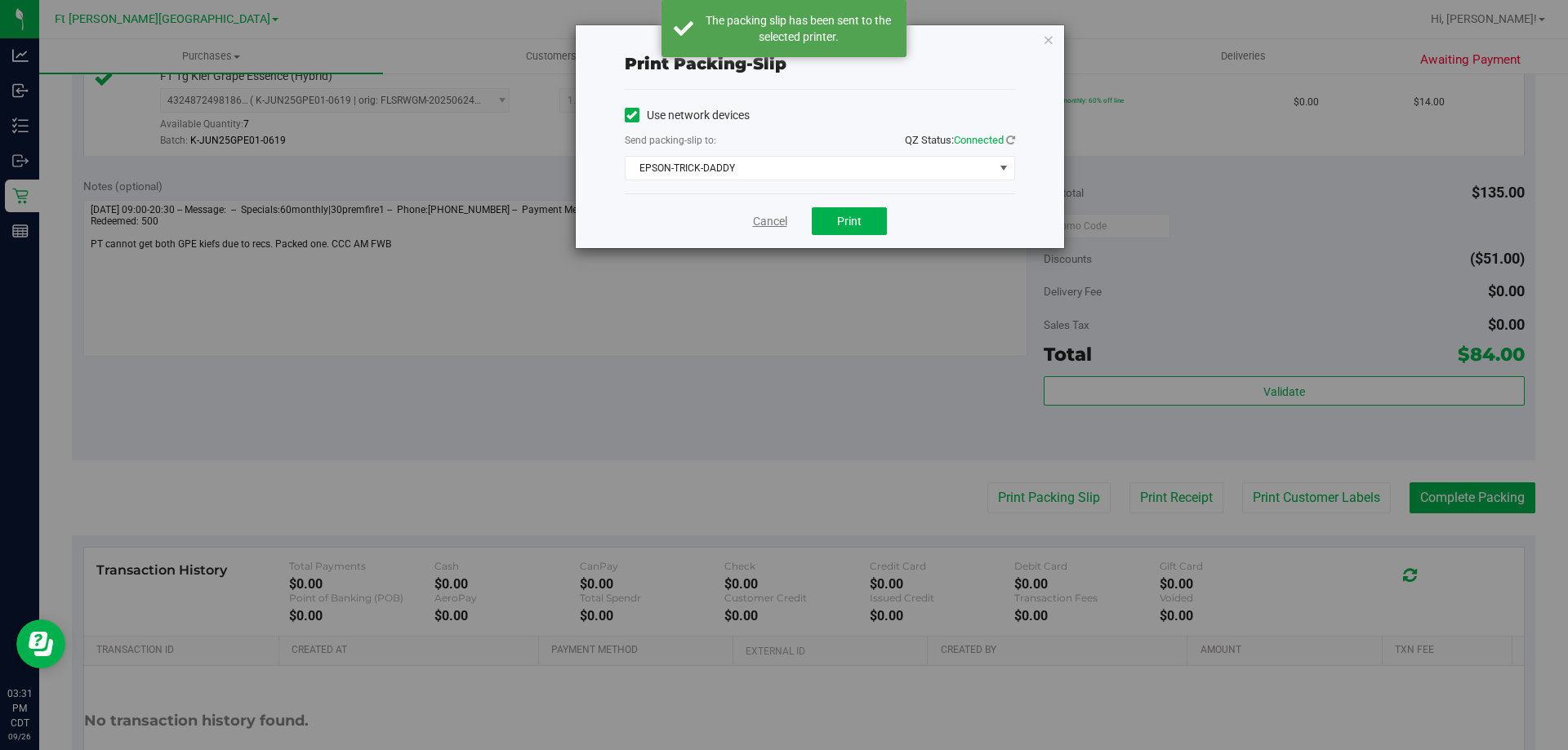
click at [770, 225] on link "Cancel" at bounding box center [770, 221] width 35 height 17
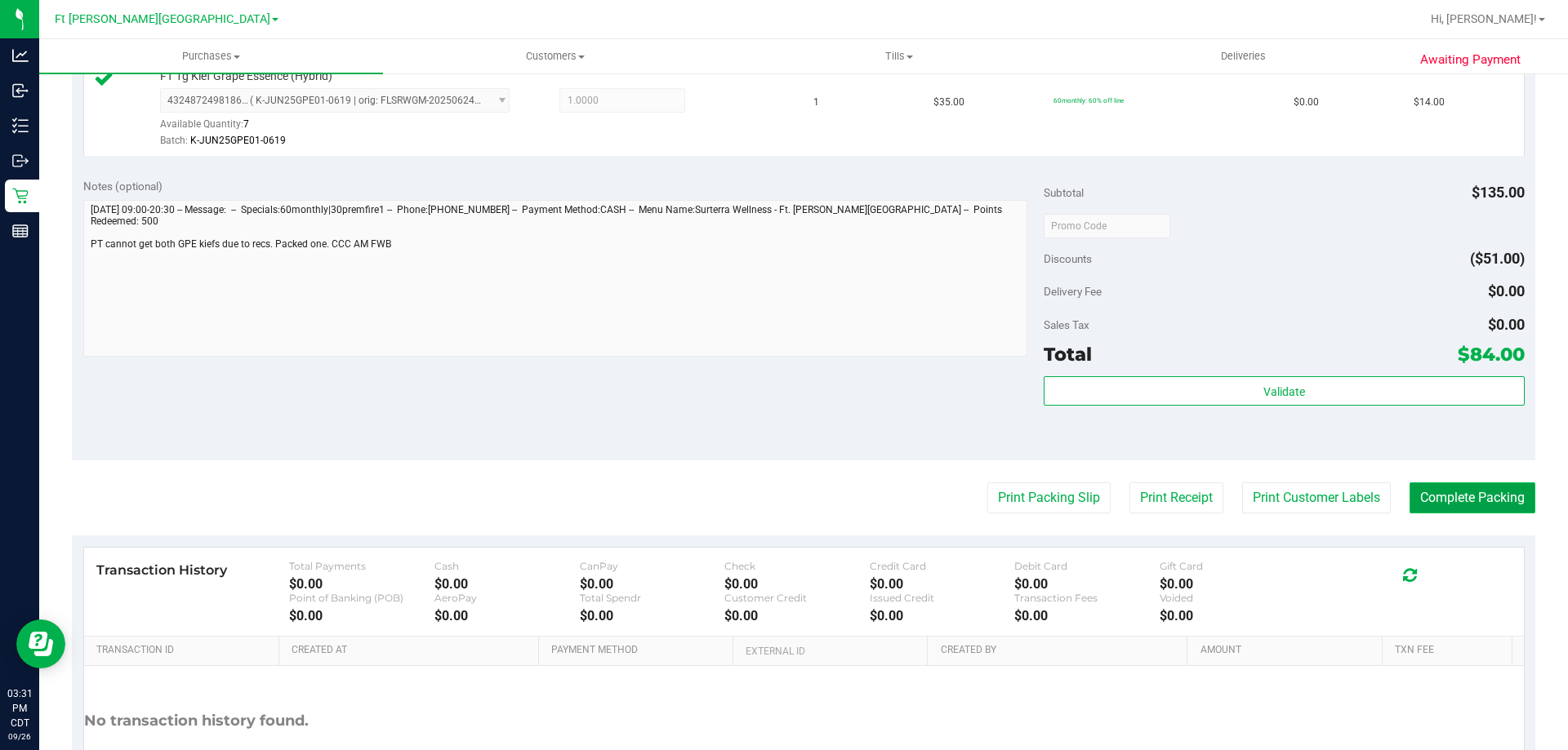
click at [1490, 503] on button "Complete Packing" at bounding box center [1472, 498] width 126 height 31
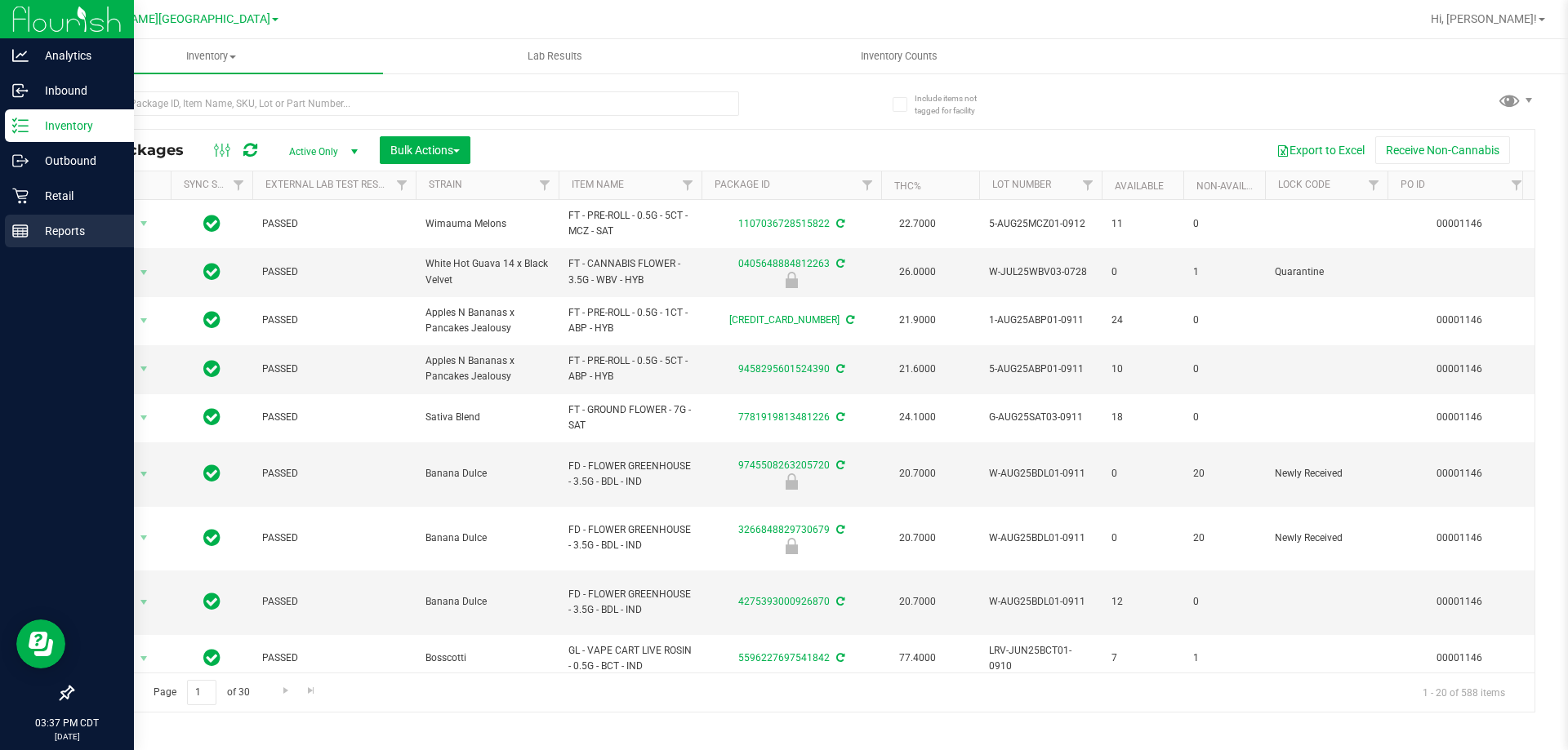
click at [77, 233] on p "Reports" at bounding box center [77, 232] width 98 height 20
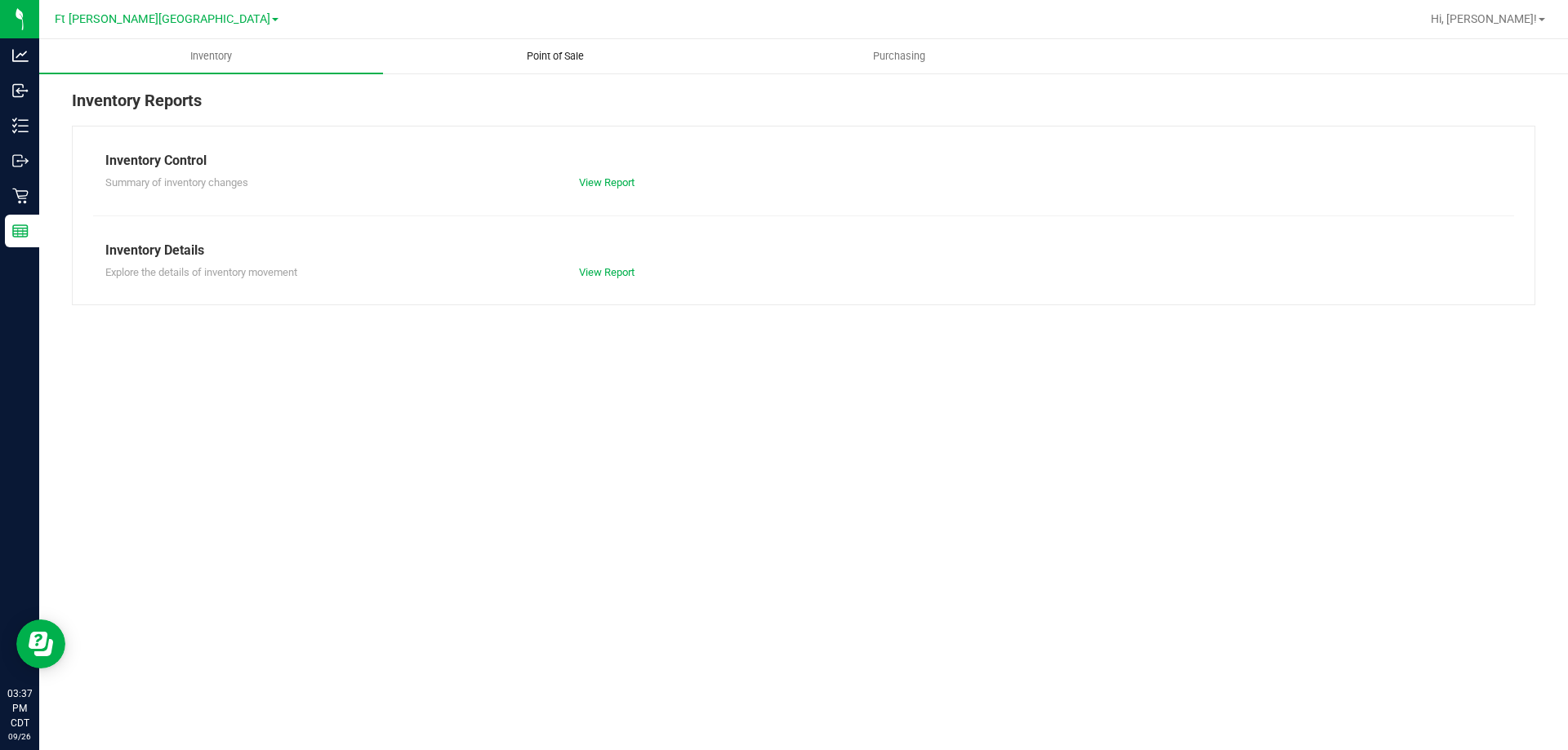
click at [551, 53] on span "Point of Sale" at bounding box center [555, 55] width 101 height 15
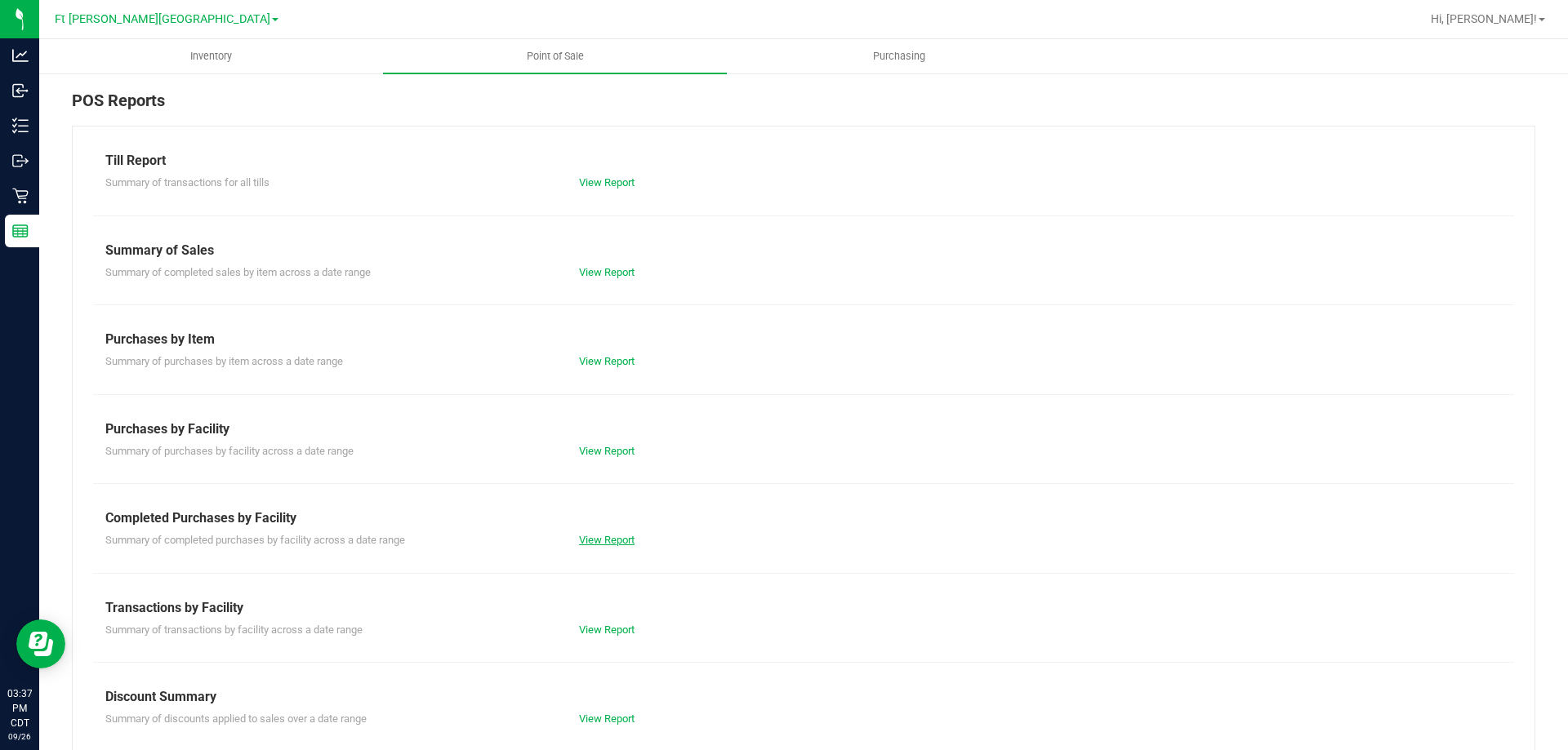
click at [606, 540] on link "View Report" at bounding box center [607, 540] width 55 height 12
